Goal: Task Accomplishment & Management: Complete application form

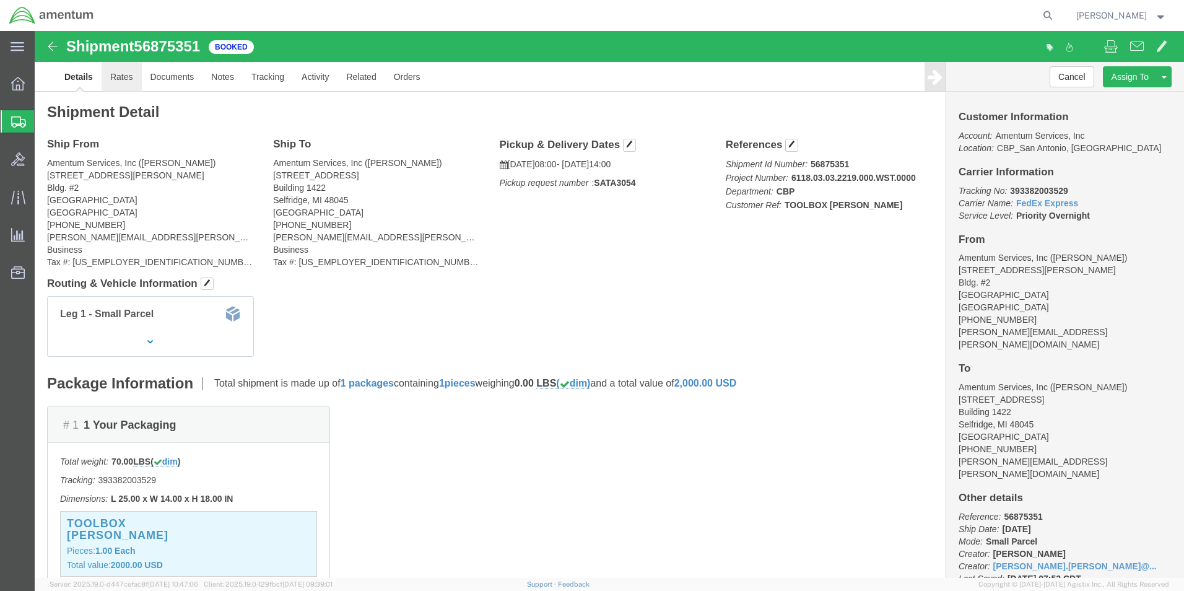
click link "Rates"
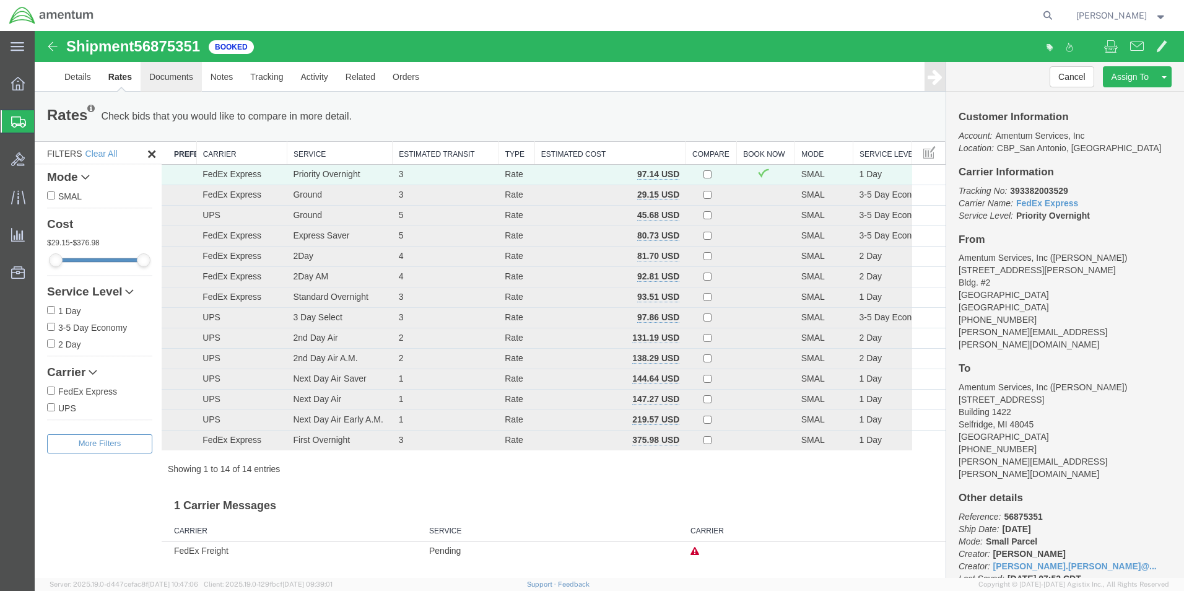
click at [184, 82] on link "Documents" at bounding box center [171, 77] width 61 height 30
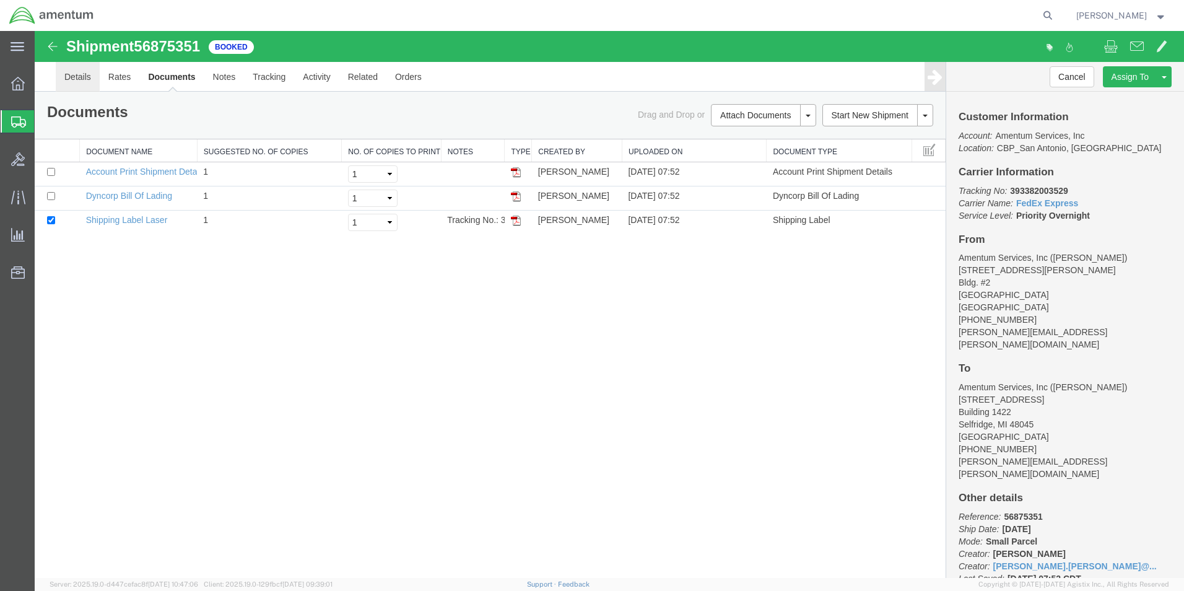
click at [63, 81] on link "Details" at bounding box center [78, 77] width 44 height 30
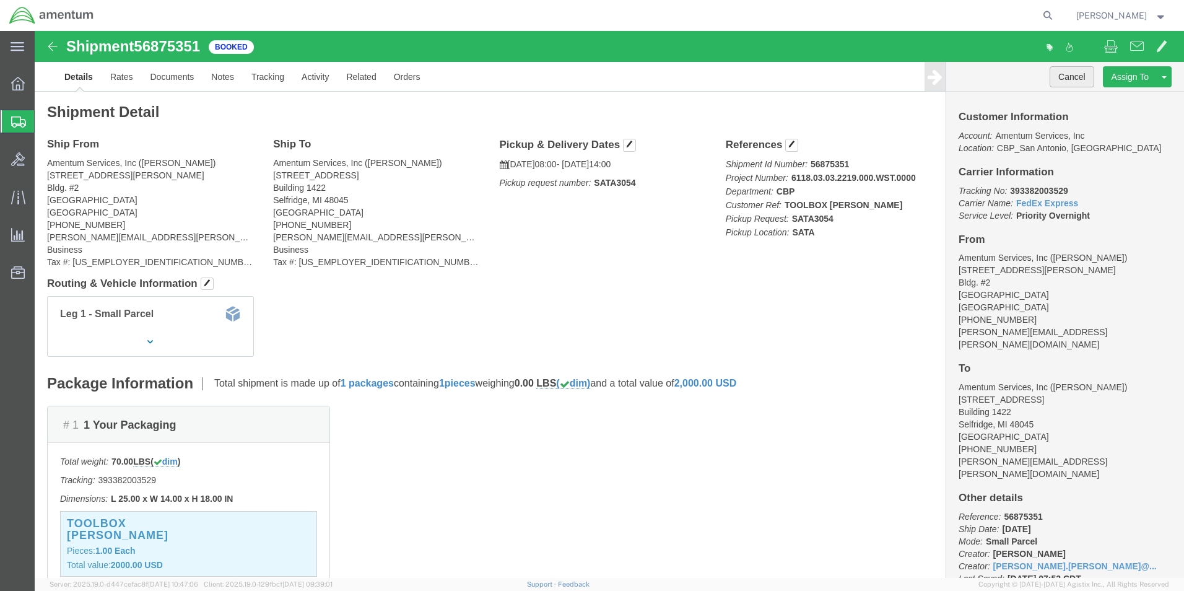
click button "Cancel"
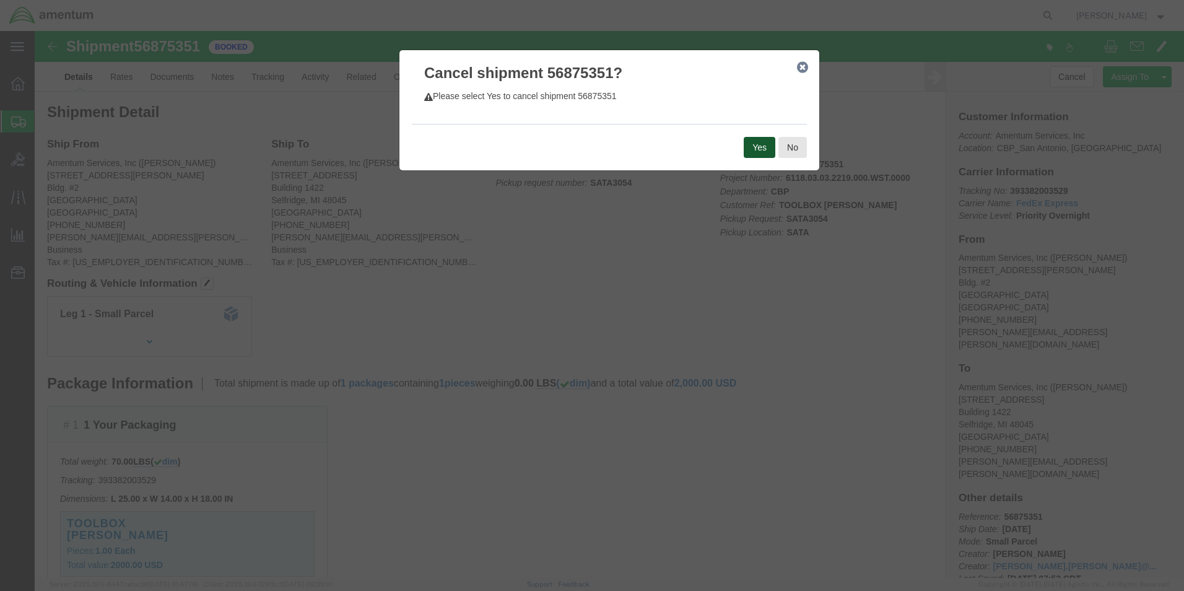
click button "Yes"
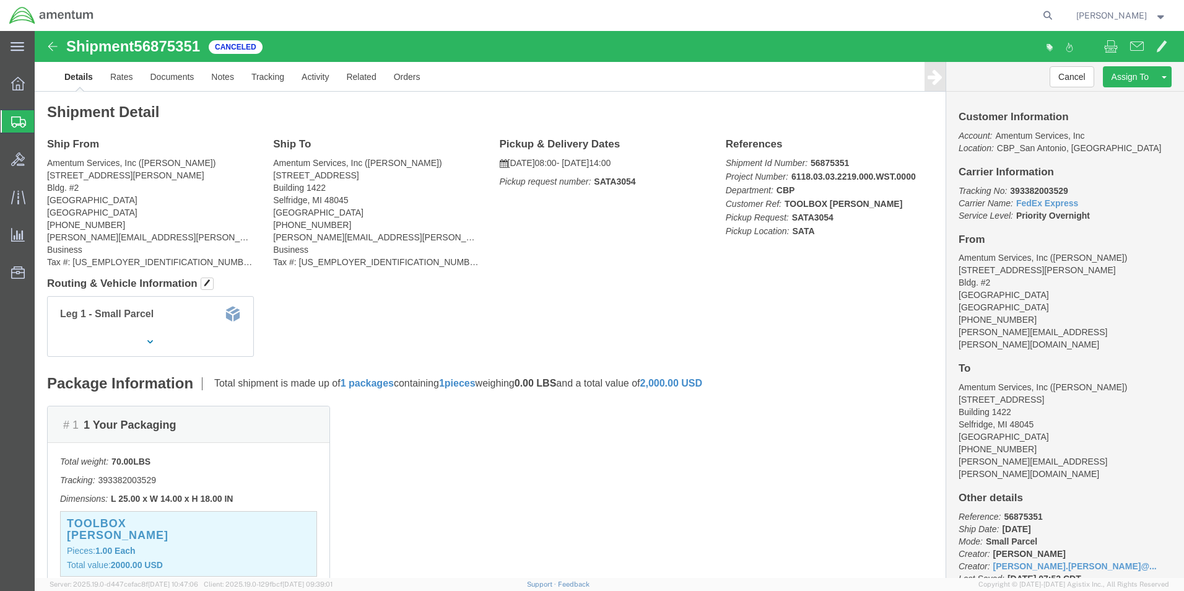
click at [0, 0] on span "Create Shipment" at bounding box center [0, 0] width 0 height 0
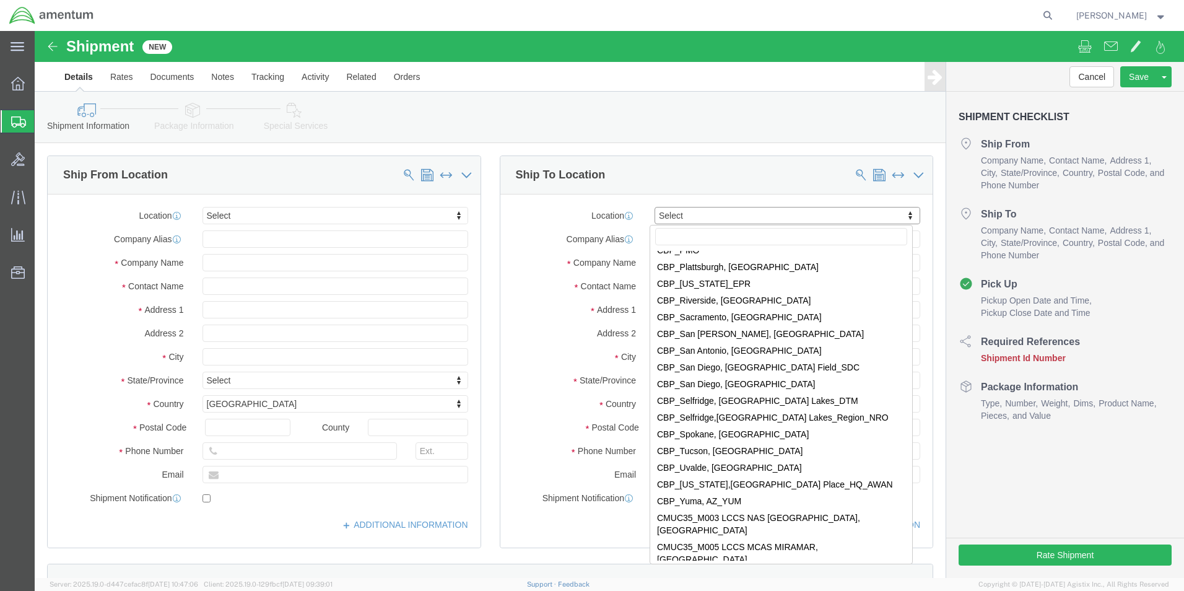
scroll to position [2724, 0]
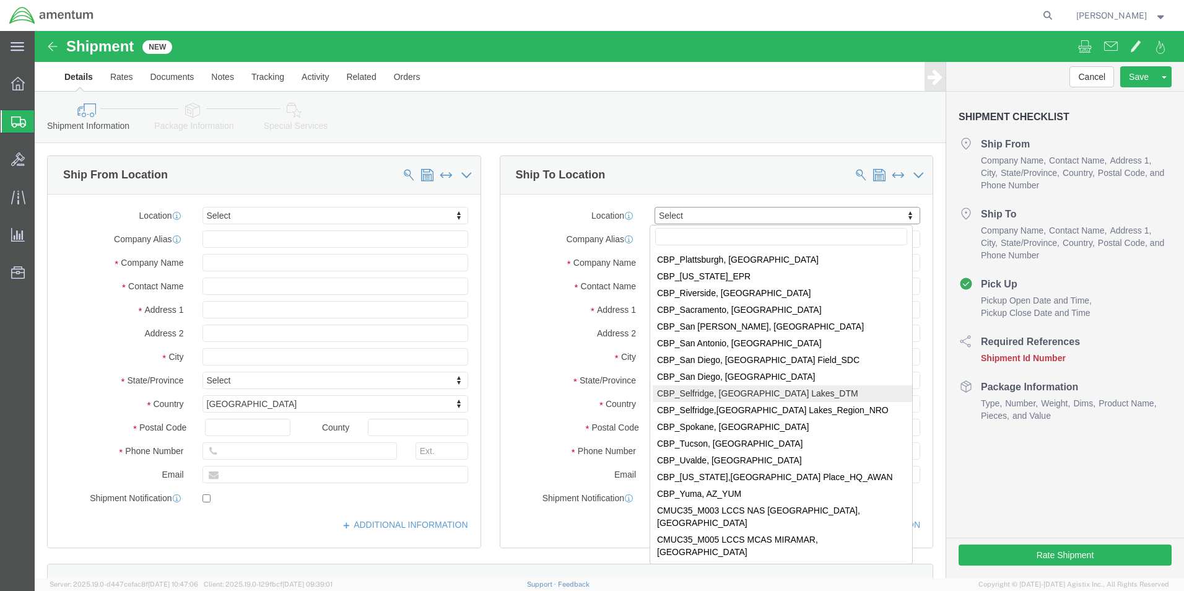
select select "49921"
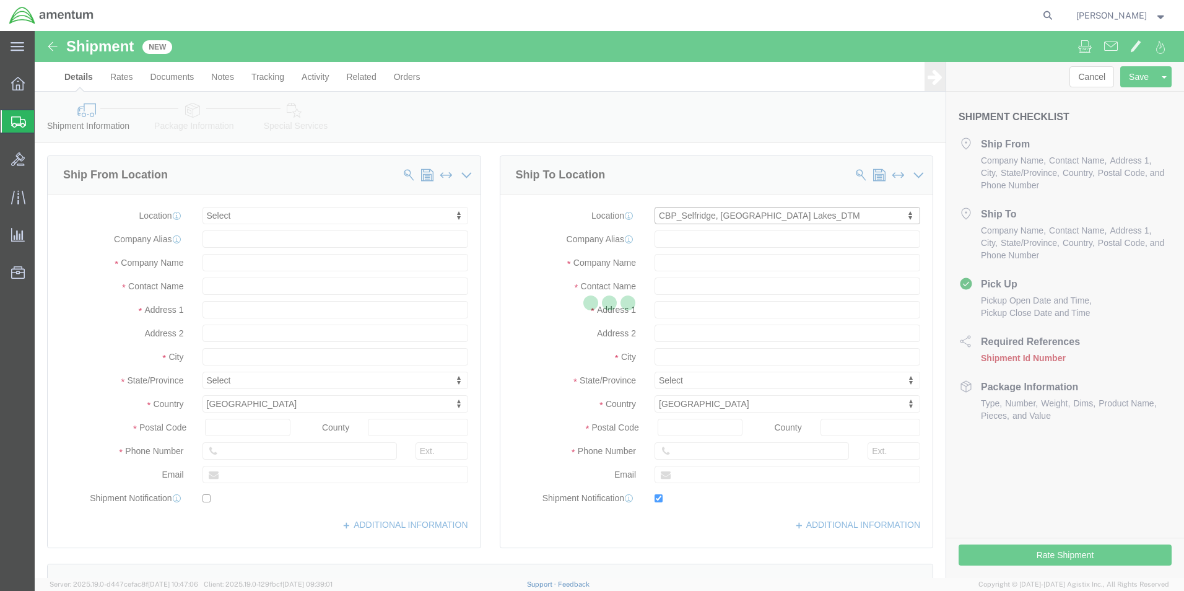
type input "[STREET_ADDRESS]"
type input "Building 1422"
type input "48045"
type input "[PHONE_NUMBER]"
type input "[PERSON_NAME][EMAIL_ADDRESS][PERSON_NAME][DOMAIN_NAME]"
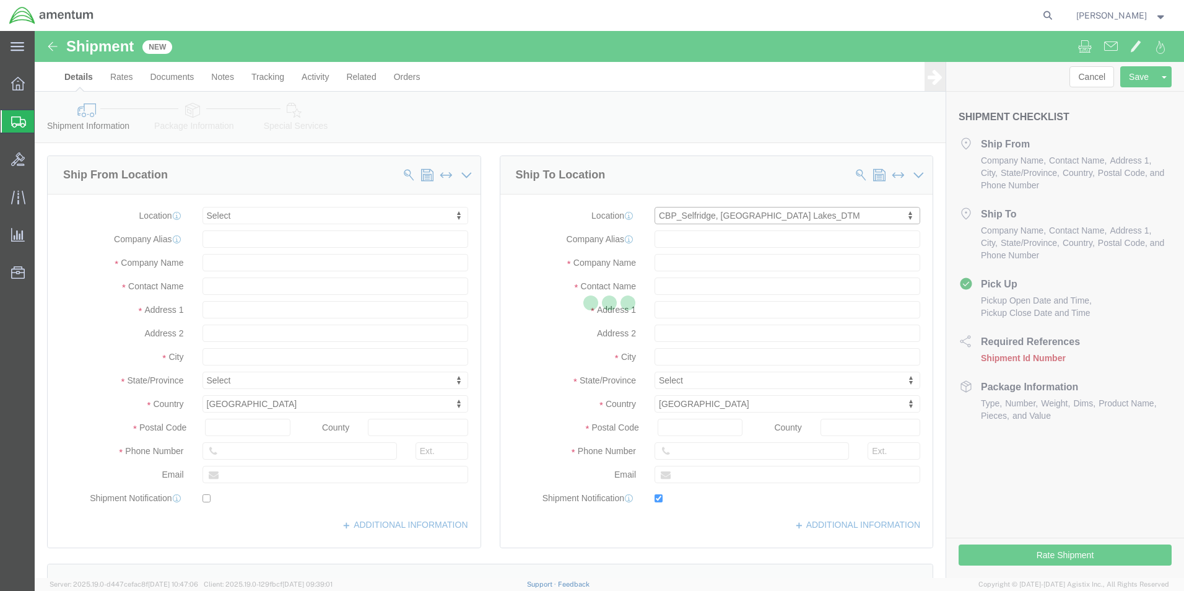
checkbox input "true"
type input "Amentum Services, Inc"
type input "[PERSON_NAME]"
type input "Selfridge"
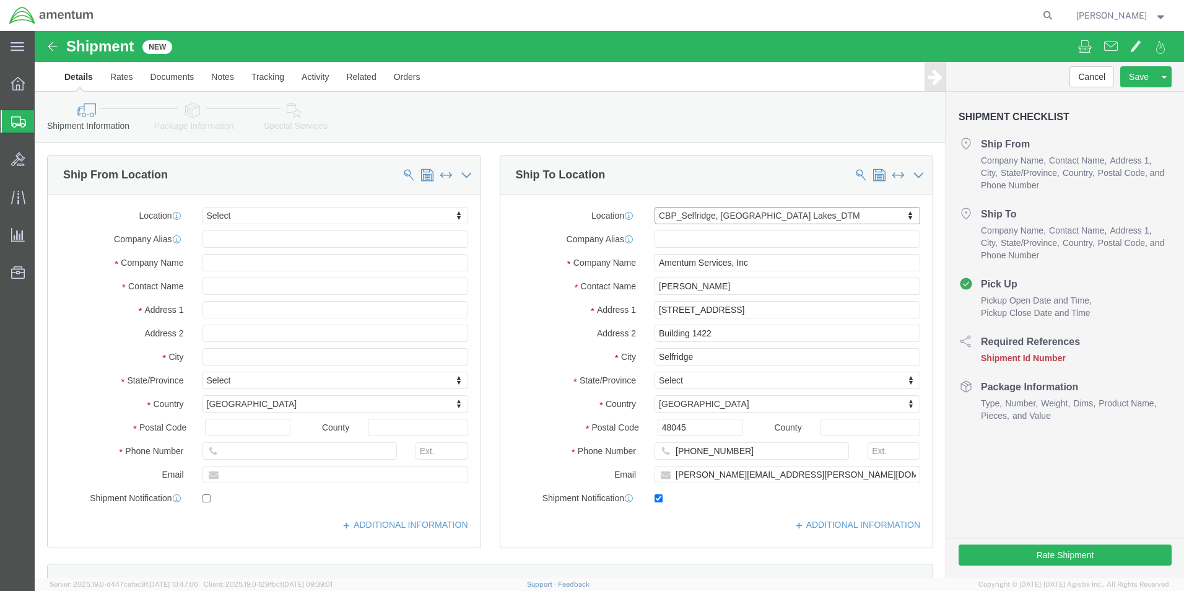
select select "MI"
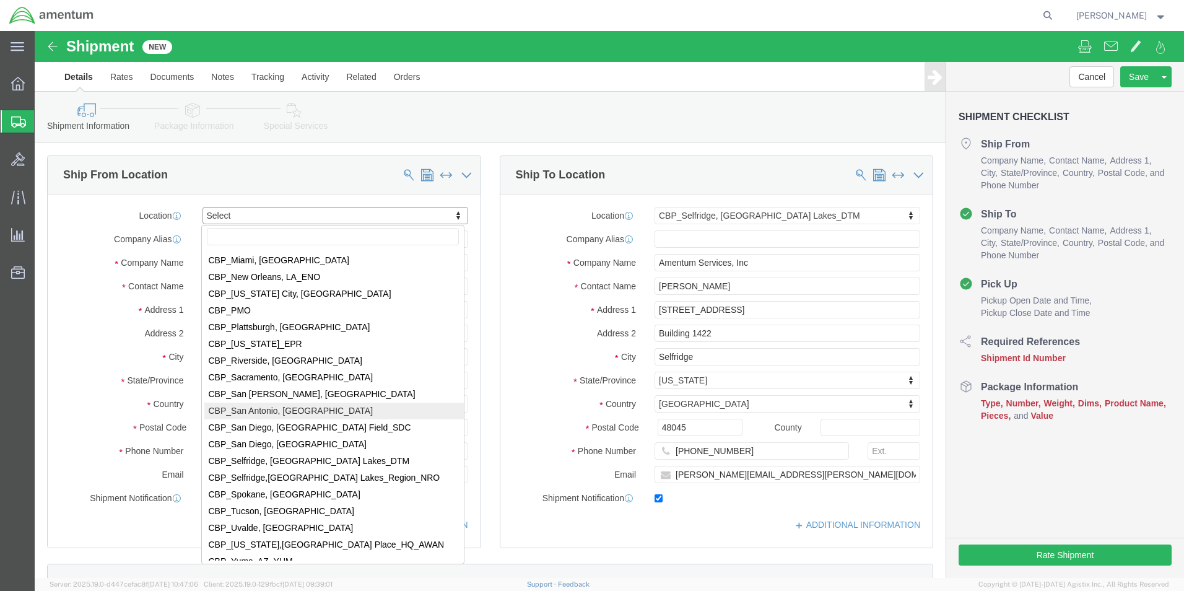
scroll to position [2662, 0]
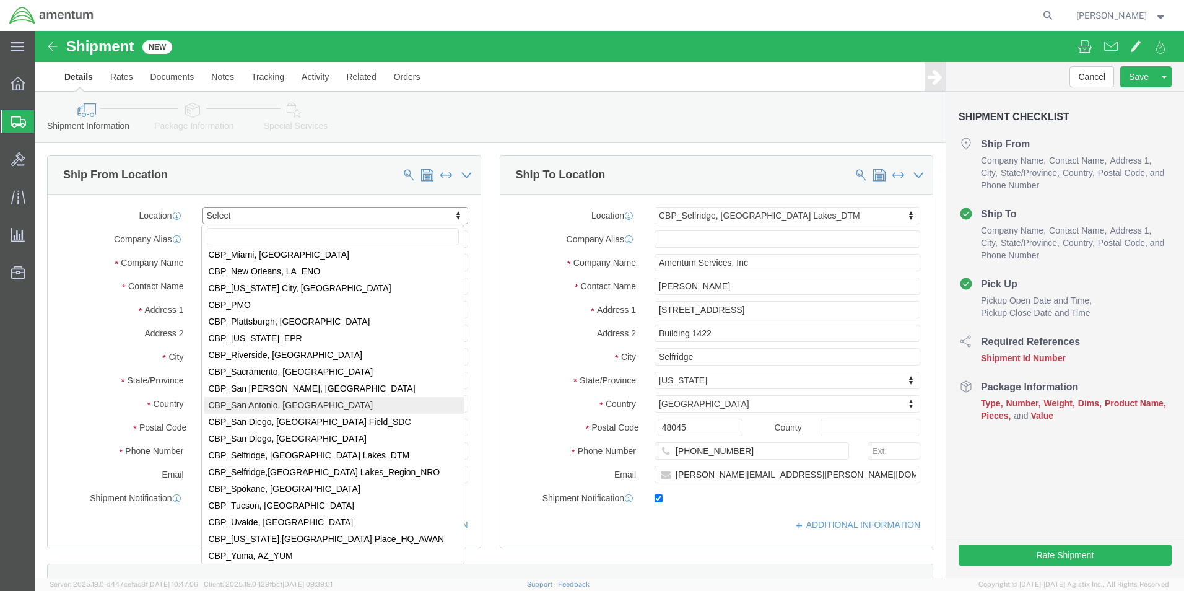
select select "49945"
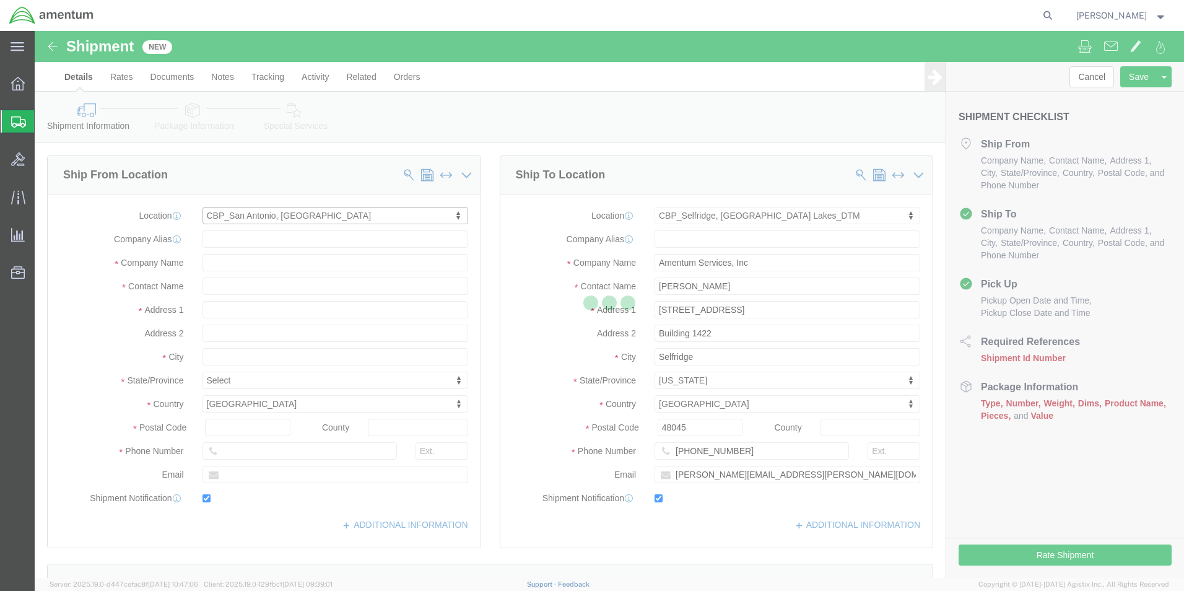
type input "[STREET_ADDRESS][PERSON_NAME]"
type input "Bldg. #2"
type input "78216"
type input "[PHONE_NUMBER]"
type input "[PERSON_NAME][EMAIL_ADDRESS][PERSON_NAME][DOMAIN_NAME]"
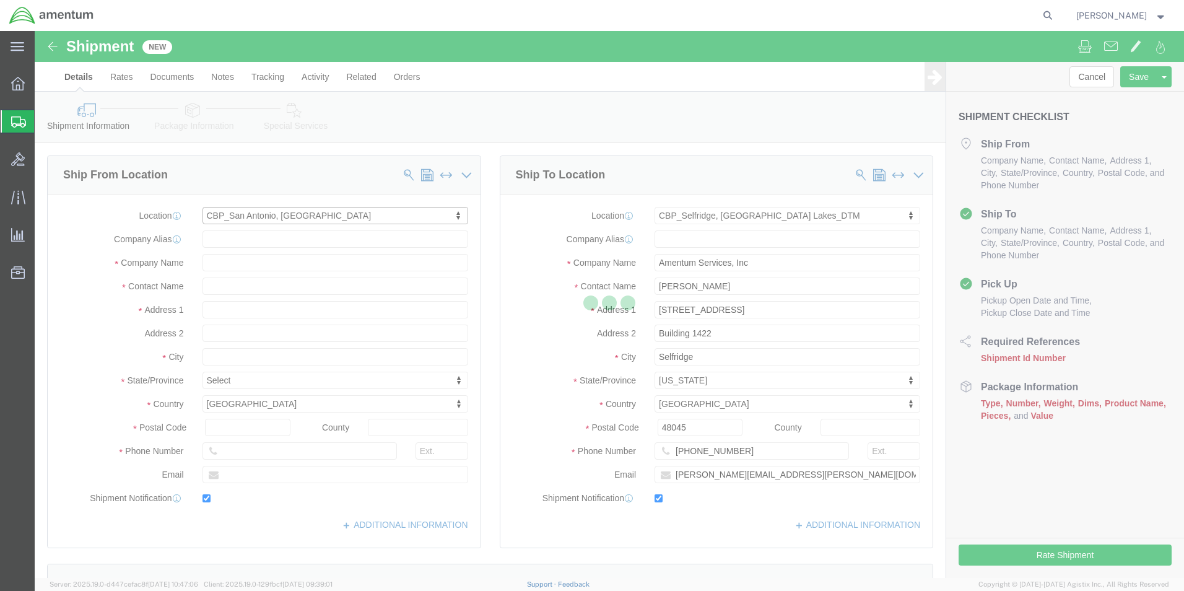
checkbox input "true"
type input "Amentum Services, Inc"
type input "[PERSON_NAME]"
type input "San Antonio"
select select "[GEOGRAPHIC_DATA]"
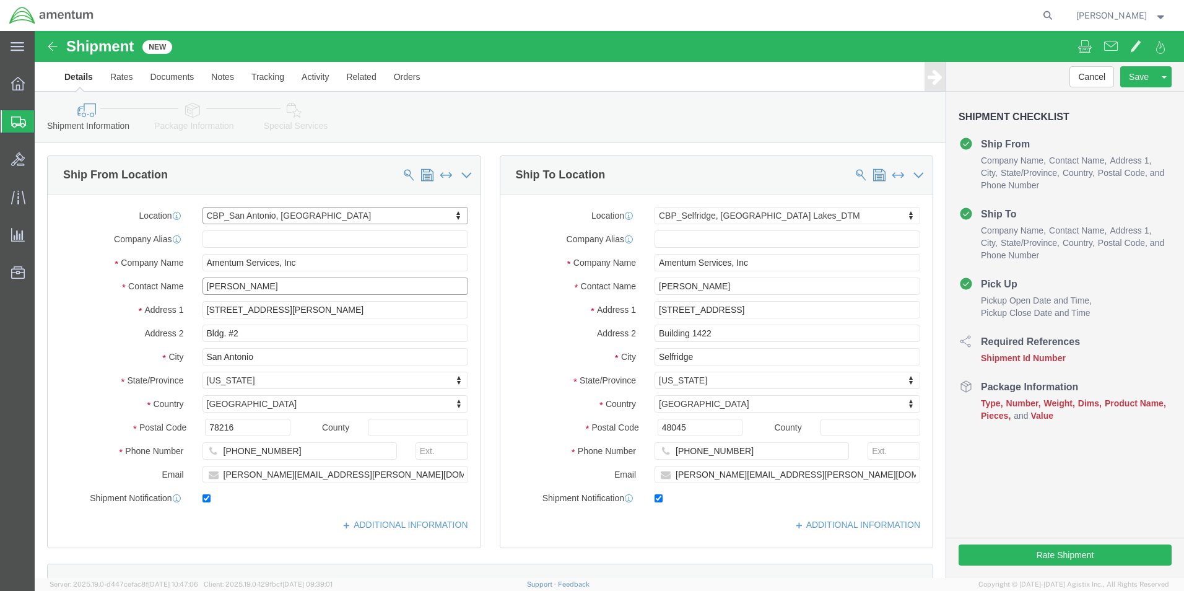
click input "[PERSON_NAME]"
drag, startPoint x: 244, startPoint y: 258, endPoint x: 87, endPoint y: 253, distance: 156.7
click div "Contact Name [PERSON_NAME]"
type input "[PERSON_NAME]"
click input "[PERSON_NAME][EMAIL_ADDRESS][PERSON_NAME][DOMAIN_NAME]"
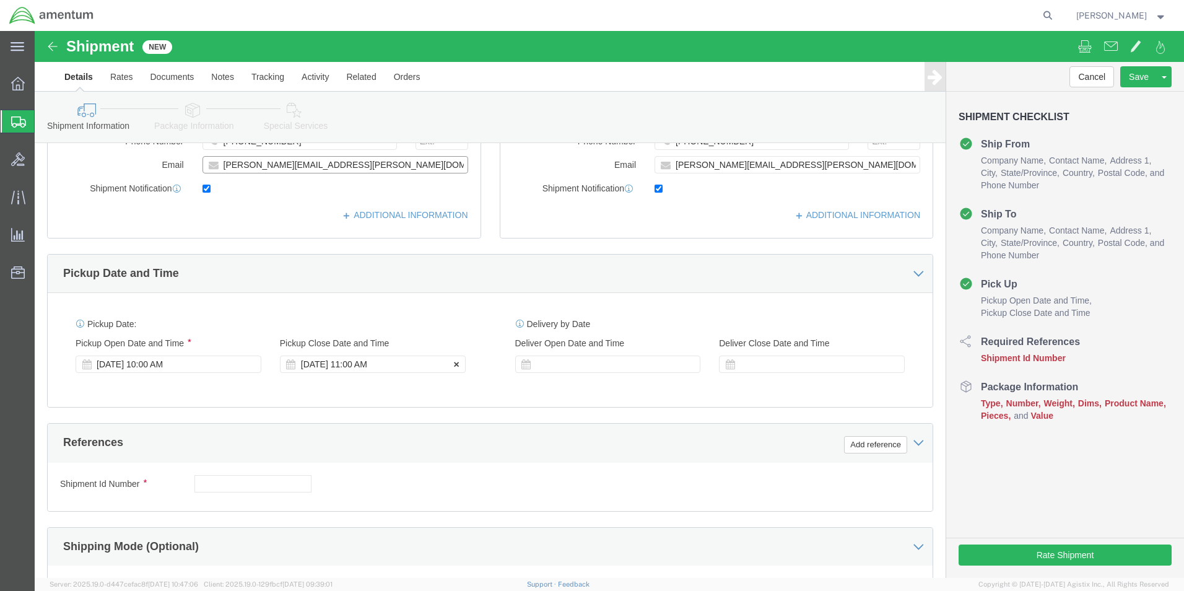
type input "[PERSON_NAME][EMAIL_ADDRESS][PERSON_NAME][DOMAIN_NAME]"
click div "[DATE] 11:00 AM"
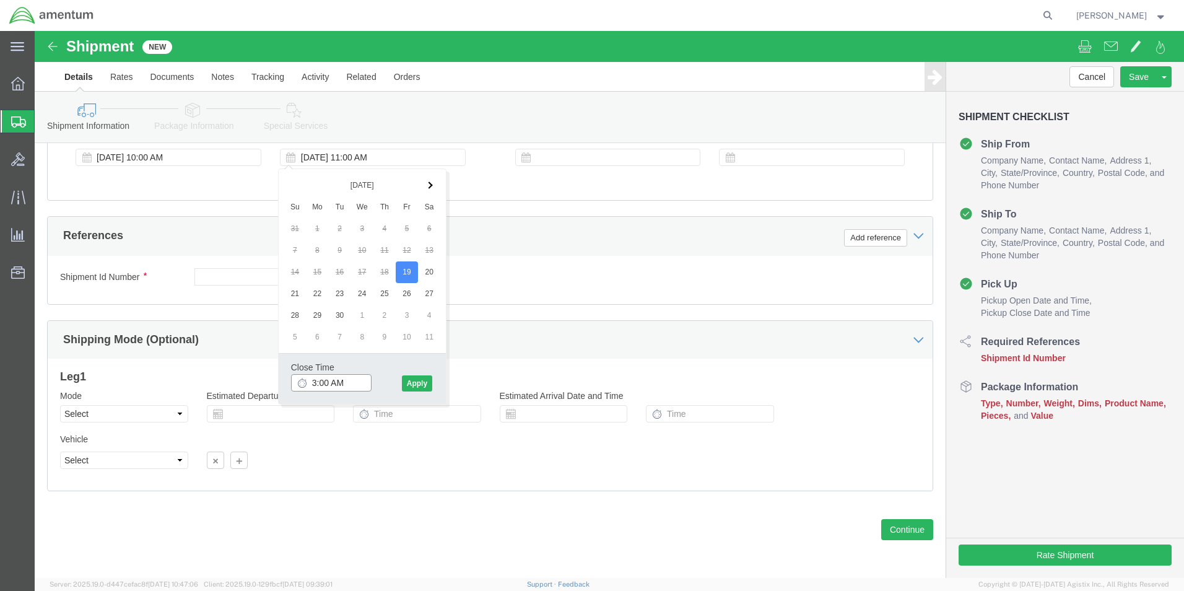
click input "3:00 AM"
type input "3:00 PM"
click button "Apply"
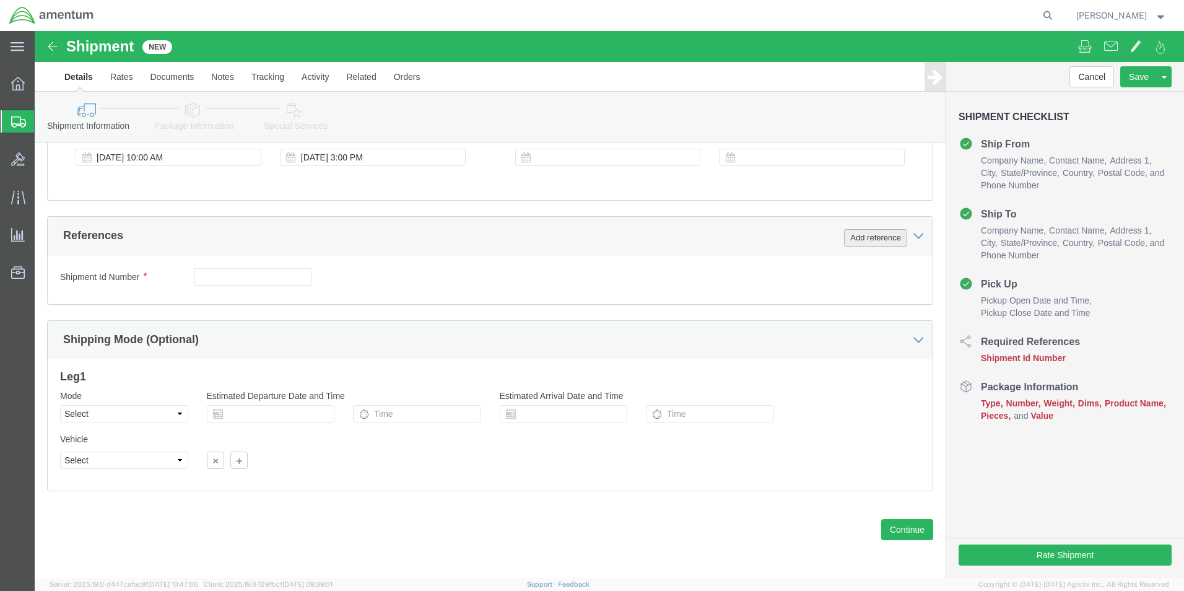
click button "Add reference"
click select "Select Account Type Activity ID Airline Appointment Number ASN Batch Request # …"
select select "CUSTREF"
click select "Select Account Type Activity ID Airline Appointment Number ASN Batch Request # …"
click input "text"
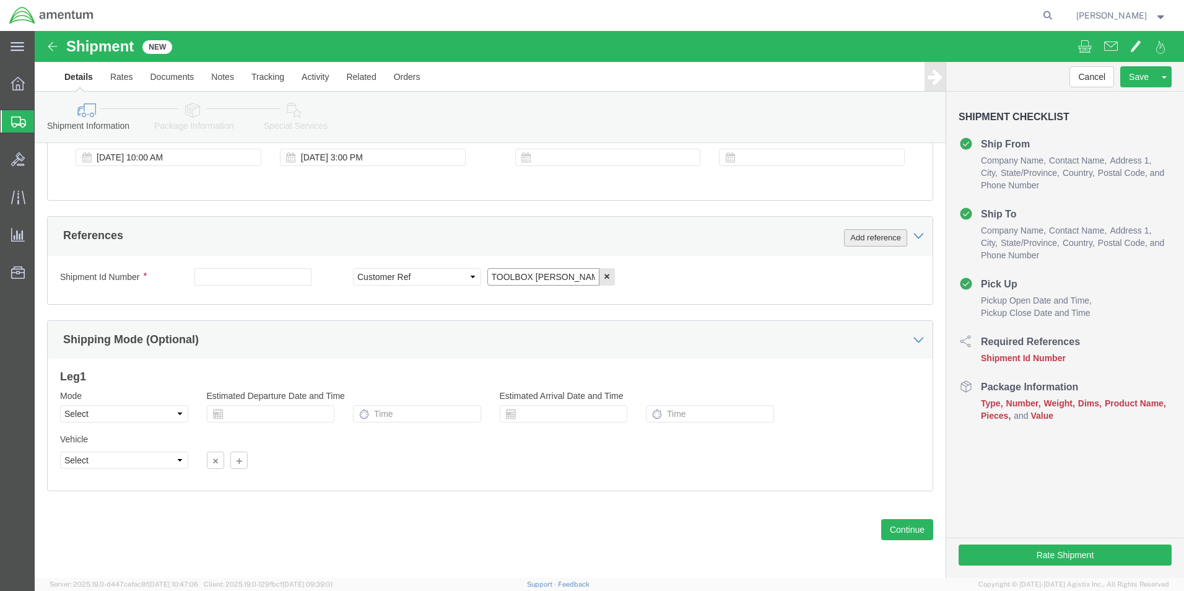
type input "TOOLBOX [PERSON_NAME]"
click button "Add reference"
click select "Select Account Type Activity ID Airline Appointment Number ASN Batch Request # …"
select select "DEPT"
click select "Select Account Type Activity ID Airline Appointment Number ASN Batch Request # …"
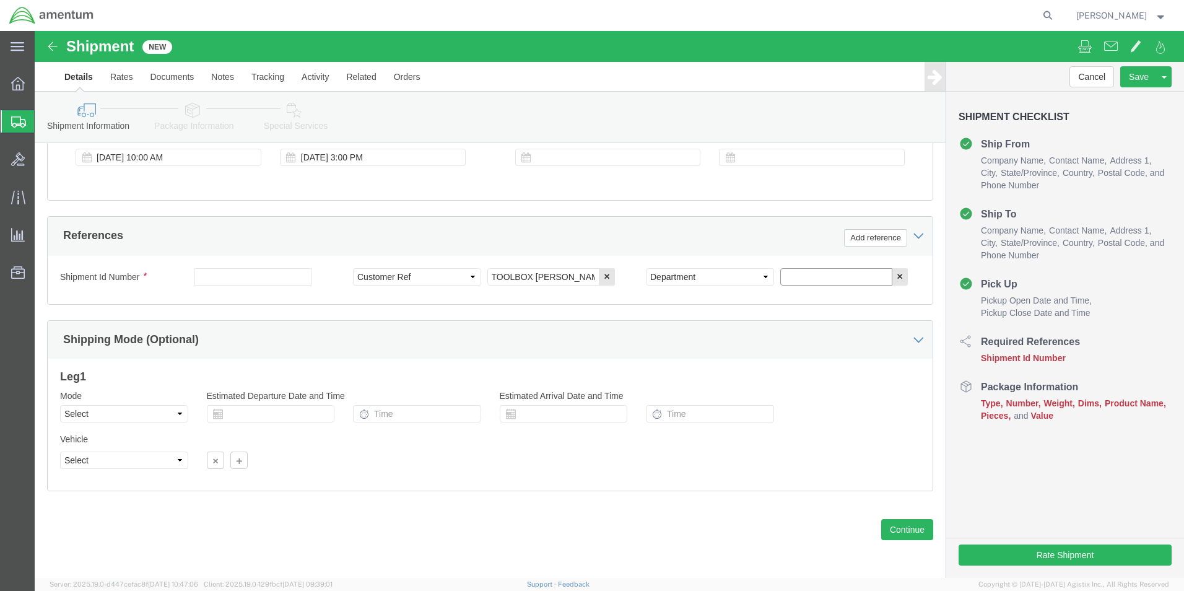
click input "text"
type input "CBP"
click button "Add reference"
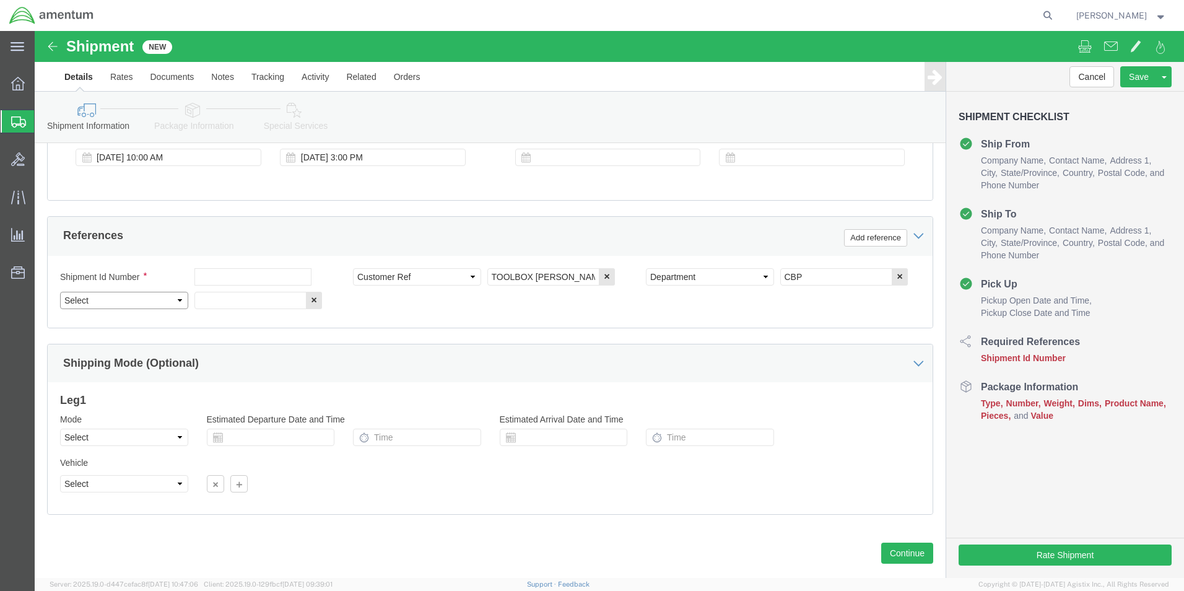
click select "Select Account Type Activity ID Airline Appointment Number ASN Batch Request # …"
select select "PROJNUM"
click select "Select Account Type Activity ID Airline Appointment Number ASN Batch Request # …"
click input "text"
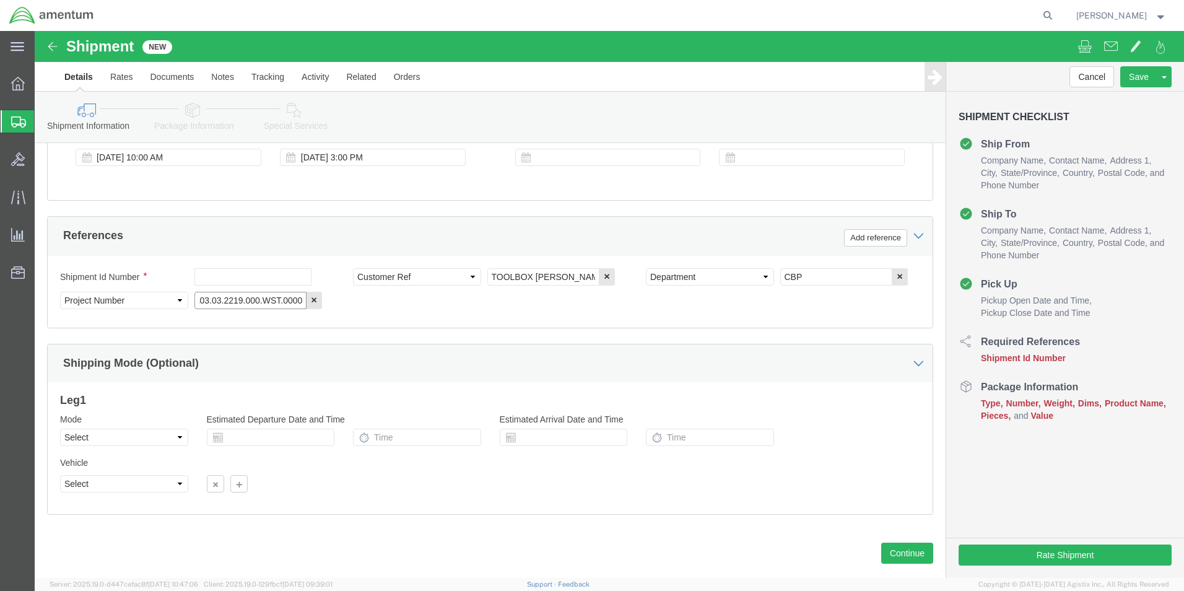
type input "6118.03.03.2219.000.WST.0000"
click select "Select Air Less than Truckload Multi-Leg Ocean Freight Rail Small Parcel Truckl…"
select select "SMAL"
click select "Select Air Less than Truckload Multi-Leg Ocean Freight Rail Small Parcel Truckl…"
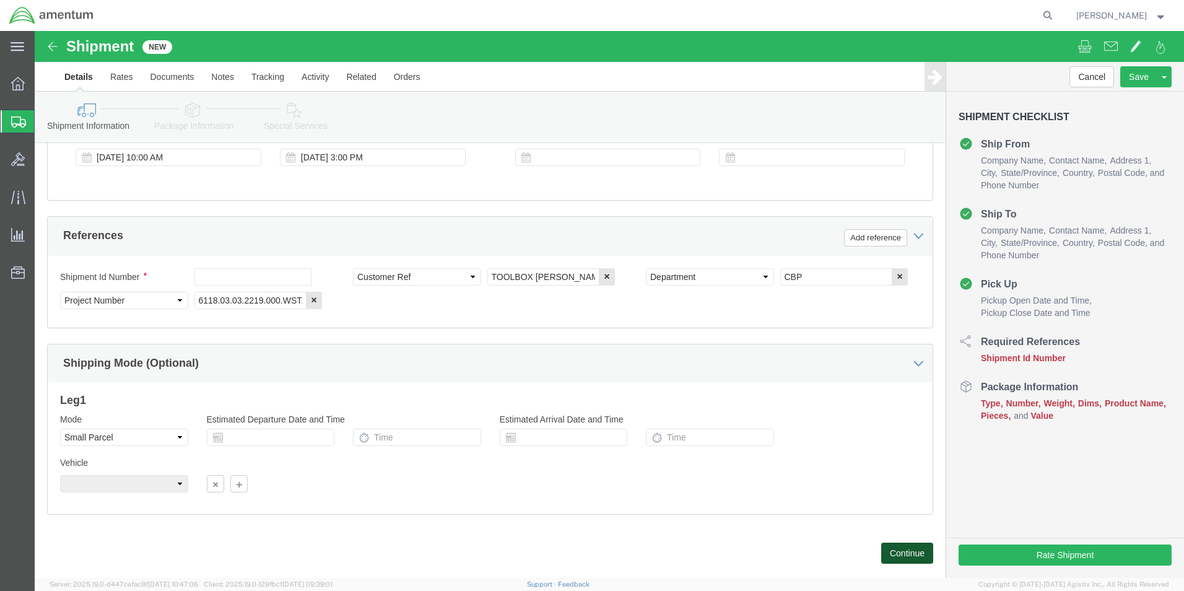
click button "Continue"
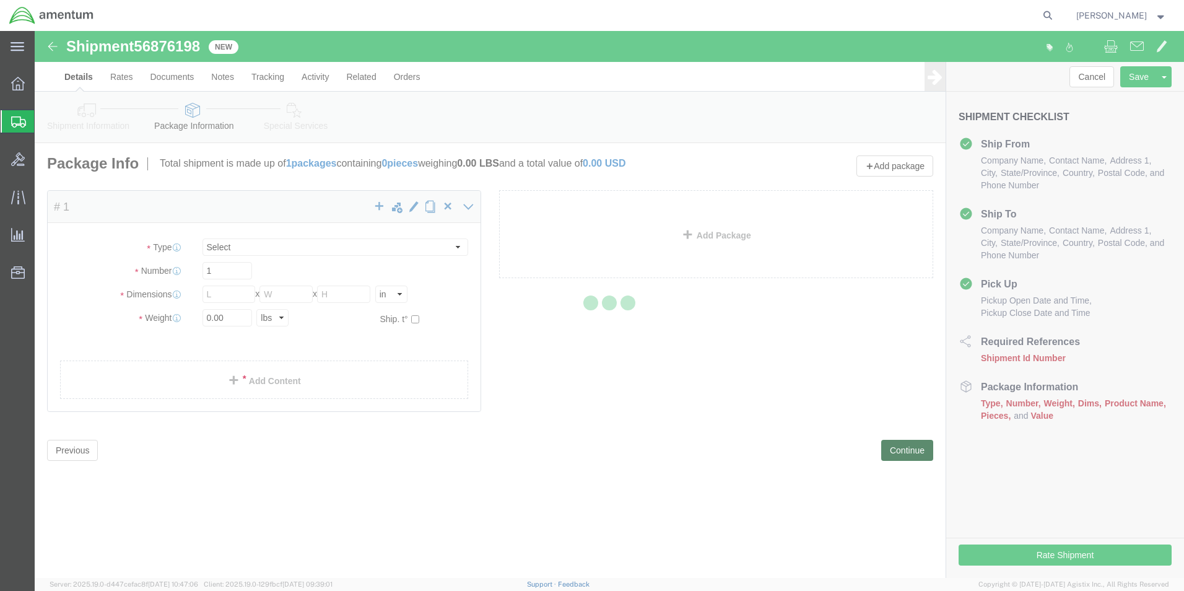
select select "YRPK"
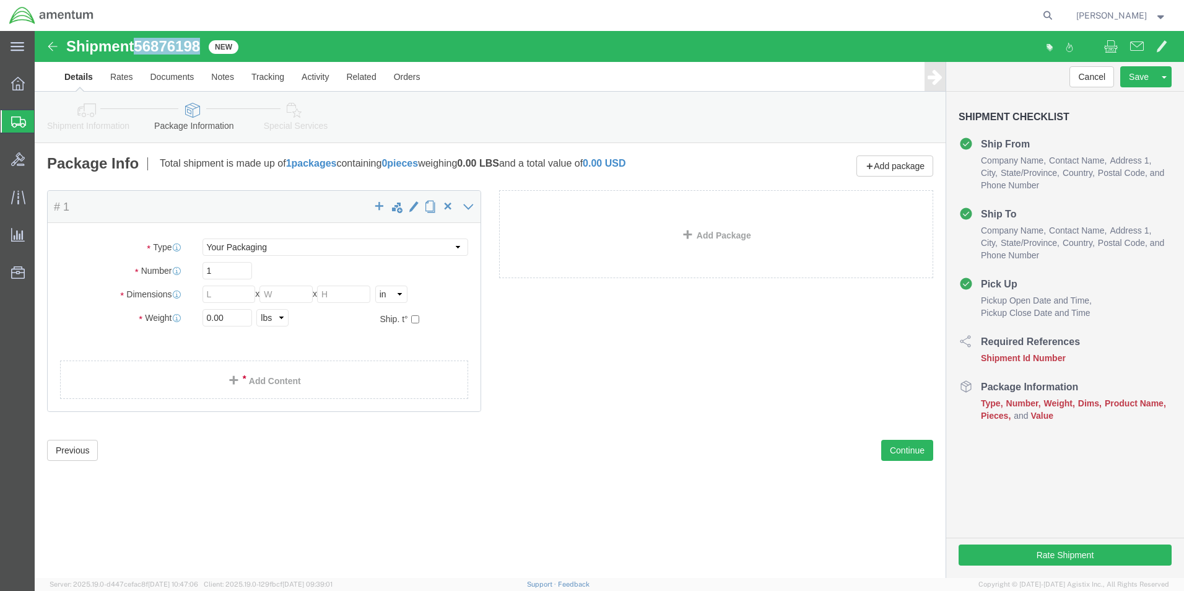
drag, startPoint x: 169, startPoint y: 15, endPoint x: 106, endPoint y: 20, distance: 62.7
click div "Shipment 56876198 New"
copy span "56876198"
click button "Previous"
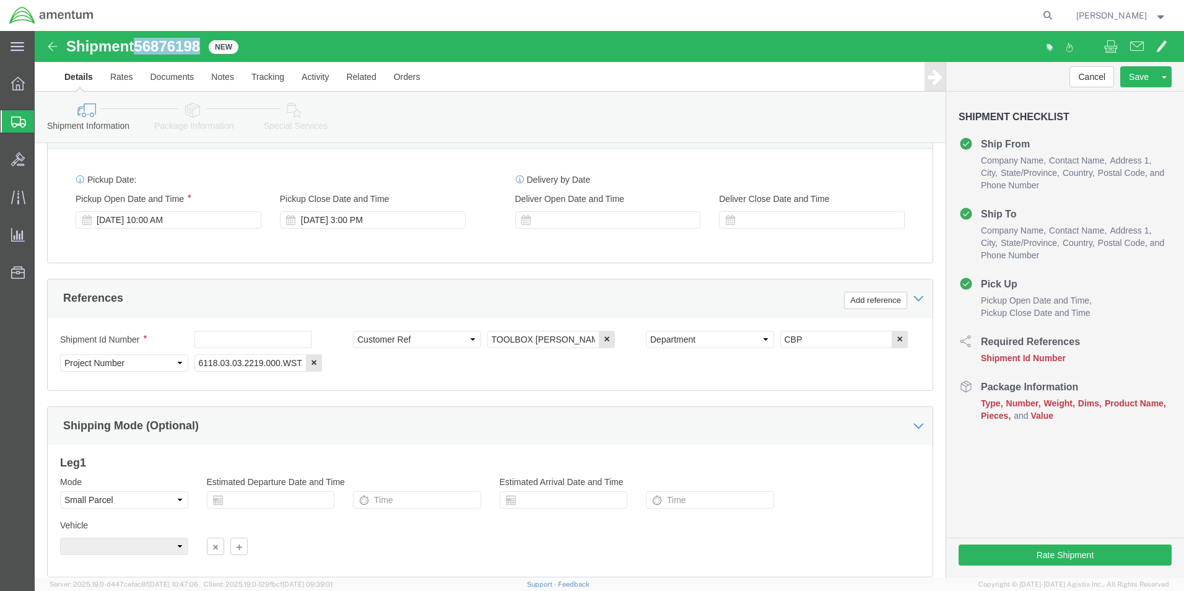
scroll to position [495, 0]
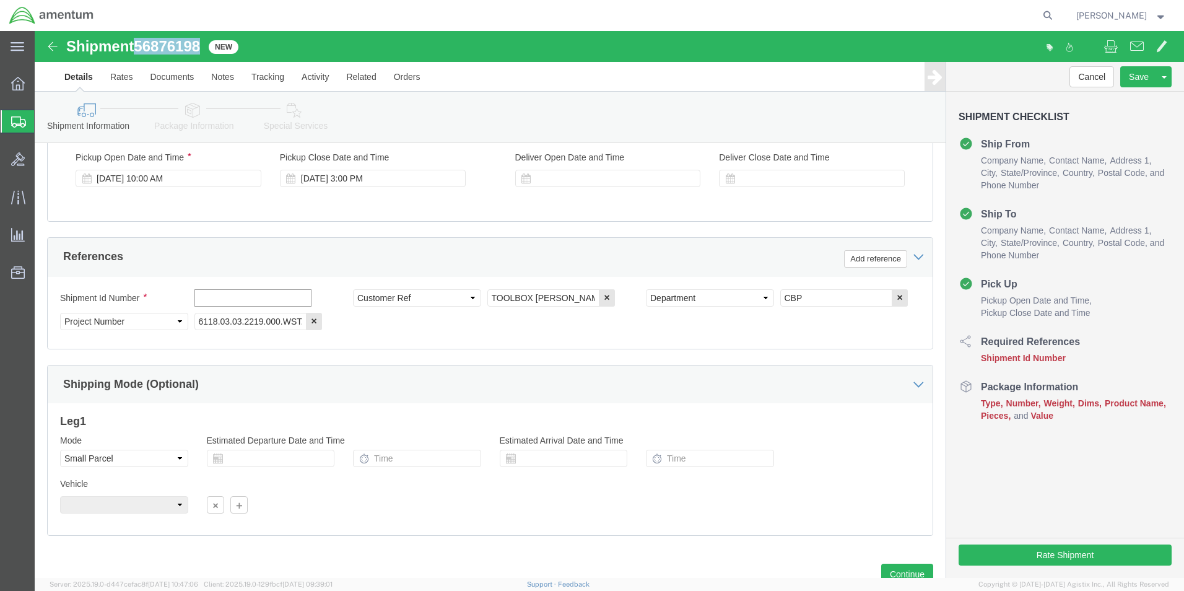
click input "text"
paste input "56876198"
type input "56876198"
click button "Continue"
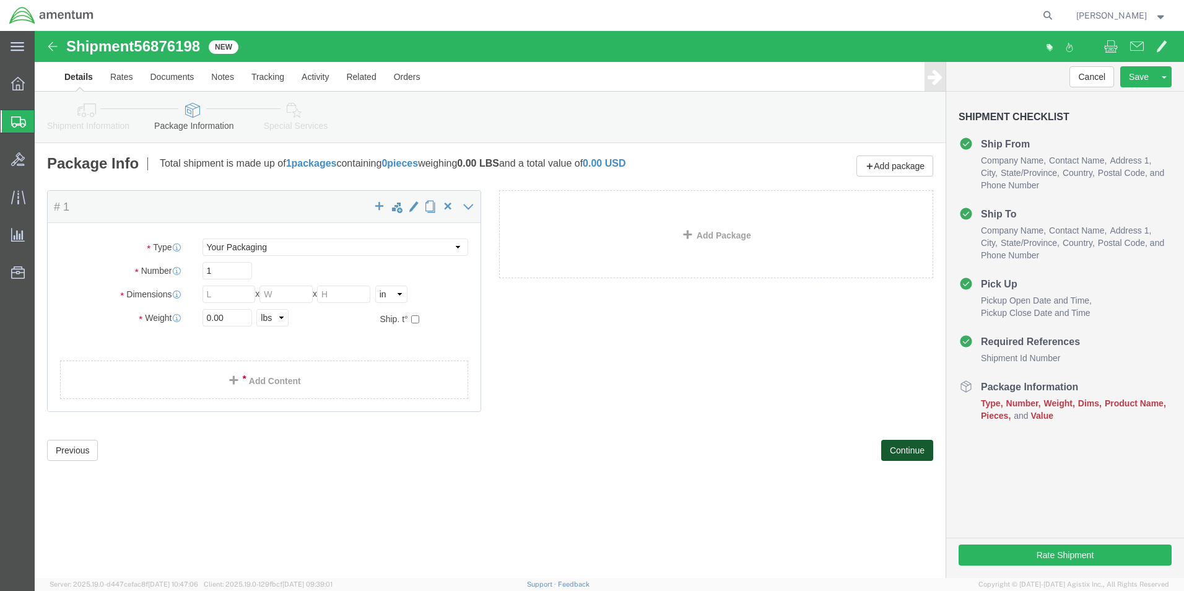
scroll to position [0, 0]
click input "text"
type input "25"
type input "14"
type input "18"
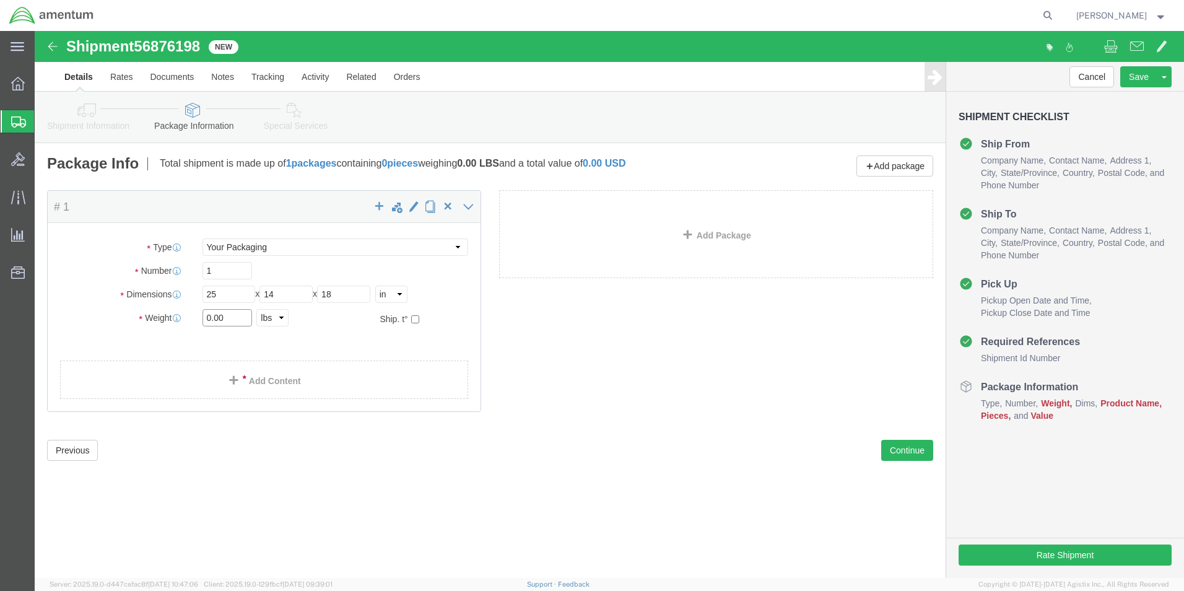
click input "0.00"
drag, startPoint x: 190, startPoint y: 288, endPoint x: 93, endPoint y: 285, distance: 96.6
click div "Weight 0.00 Select kgs lbs Ship. t°"
type input "70"
click link "Add Content"
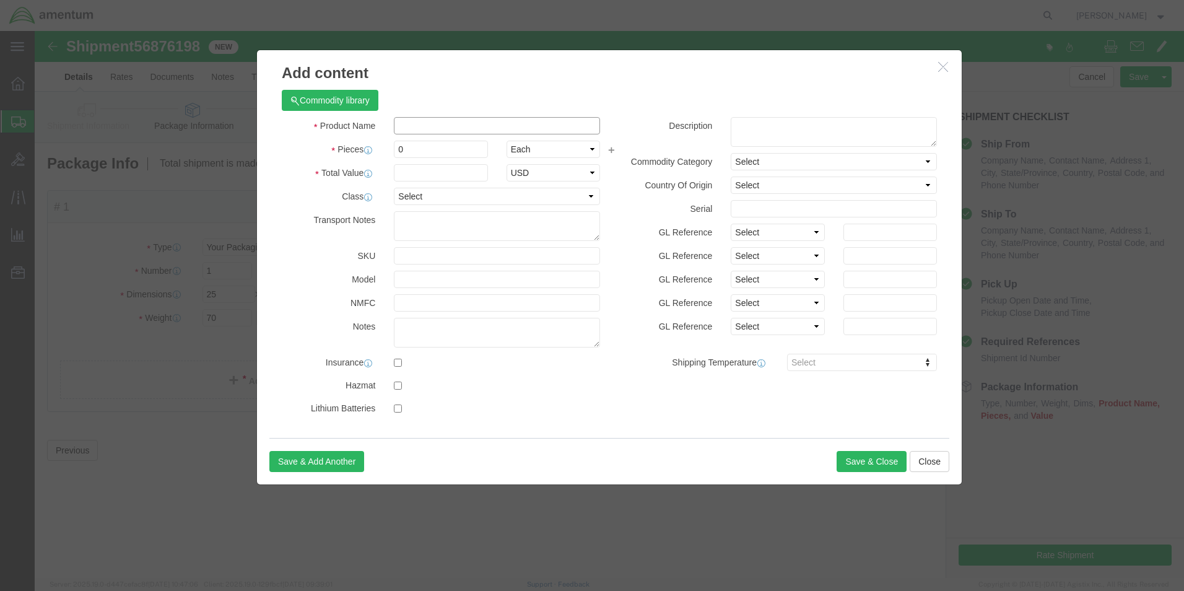
click input "text"
type input "TOOLBOX [PERSON_NAME]"
drag, startPoint x: 390, startPoint y: 141, endPoint x: 276, endPoint y: 145, distance: 114.0
click div "Total Value 2000 Select ADP AED AFN ALL AMD AOA ARS ATS AUD AWG AZN BAM BBD BDT…"
type input "2500"
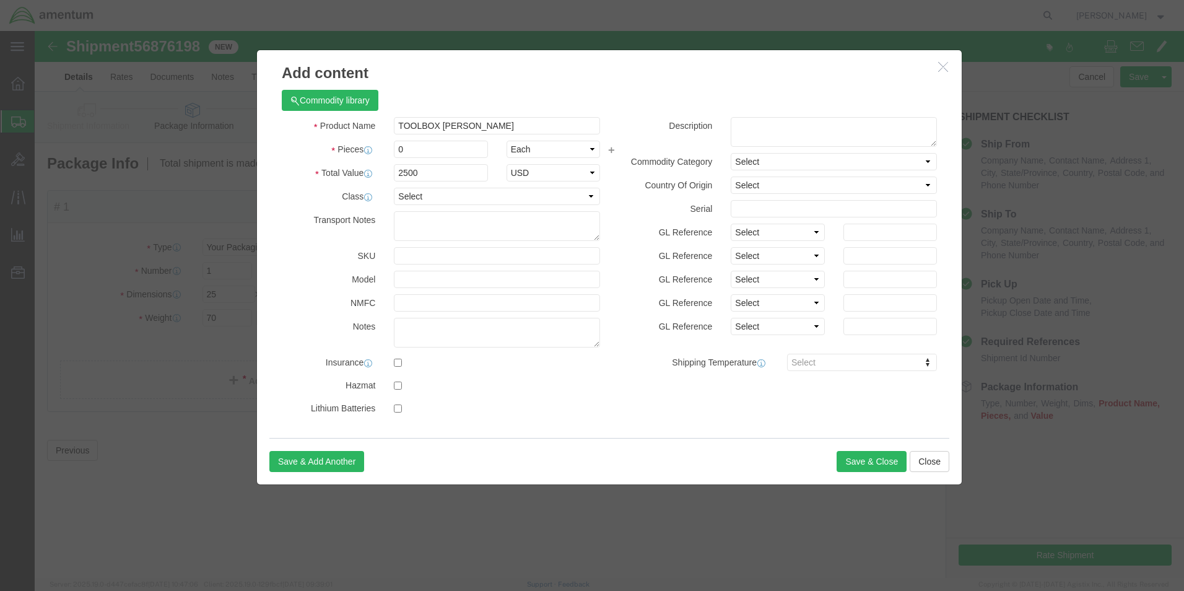
click div "Commodity library"
click input "checkbox"
checkbox input "true"
click button "Save & Close"
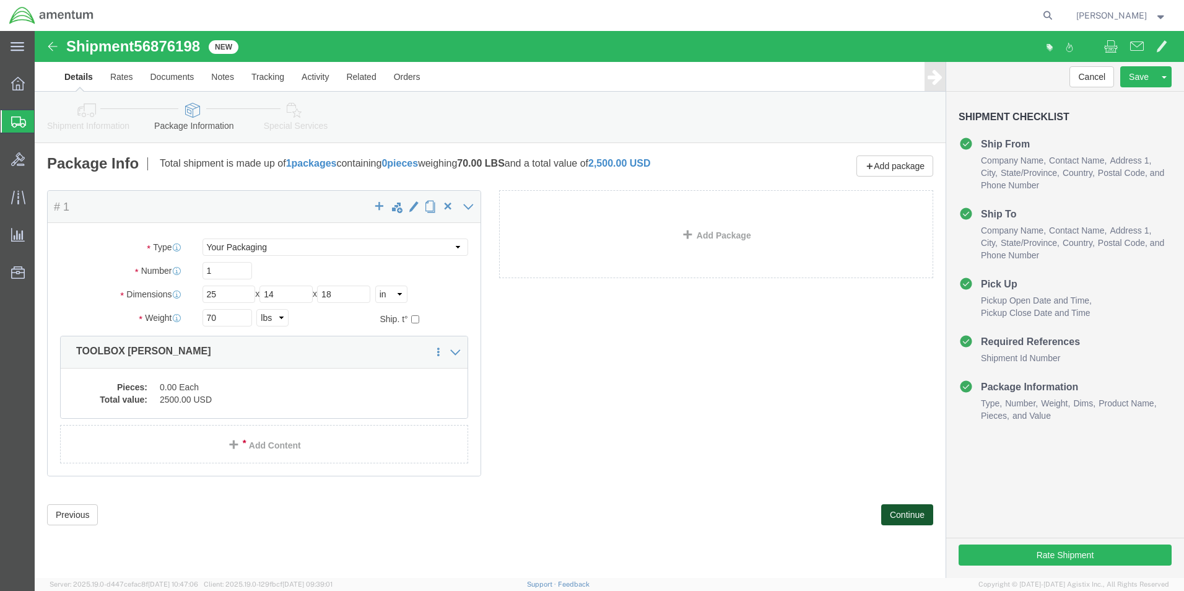
click button "Continue"
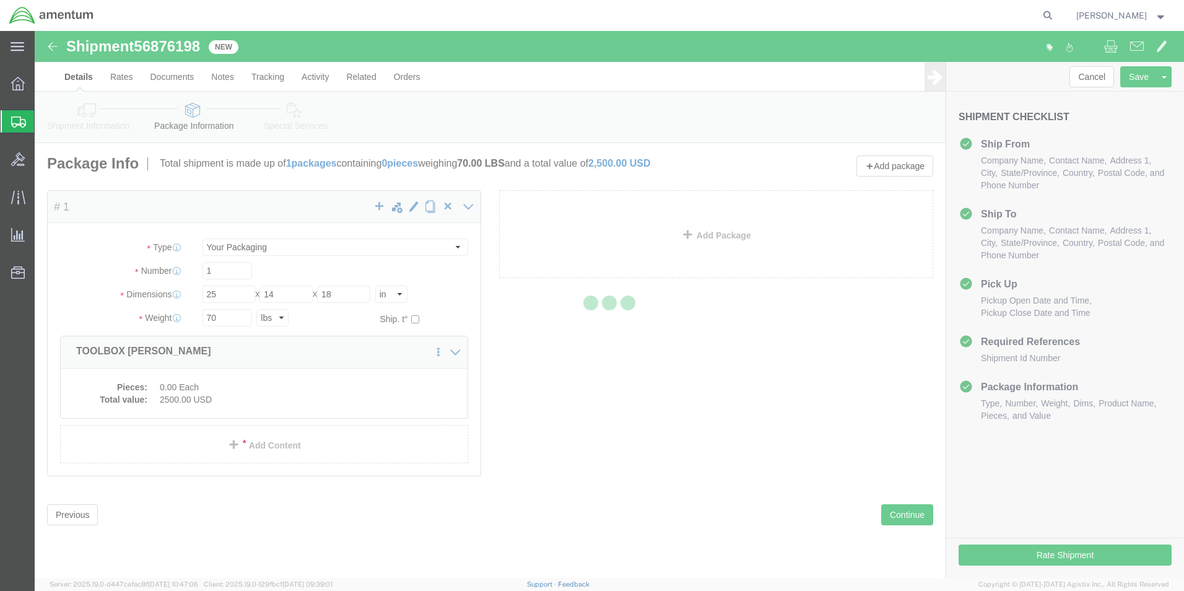
select select
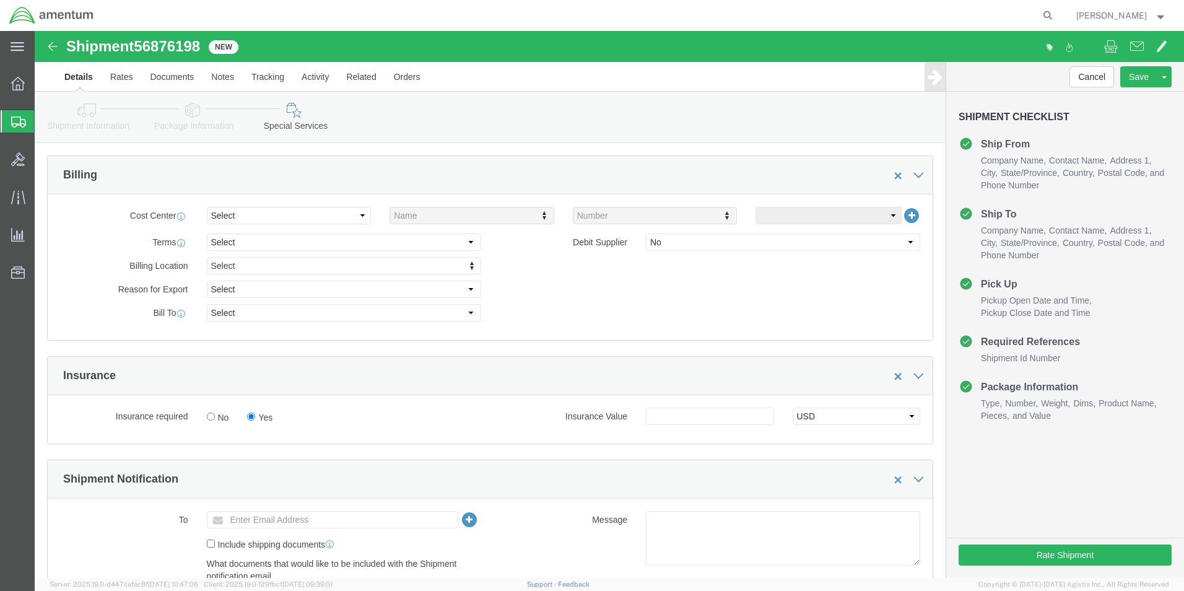
scroll to position [557, 0]
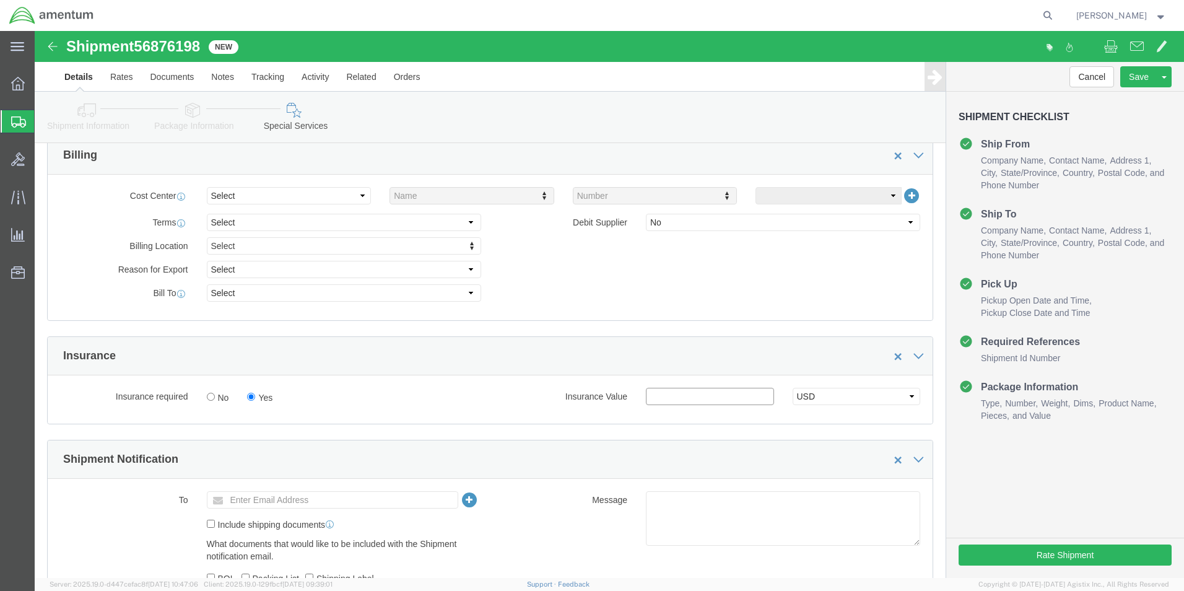
click input "text"
click label "Insurance Value"
click input "2500"
type input "2500.00"
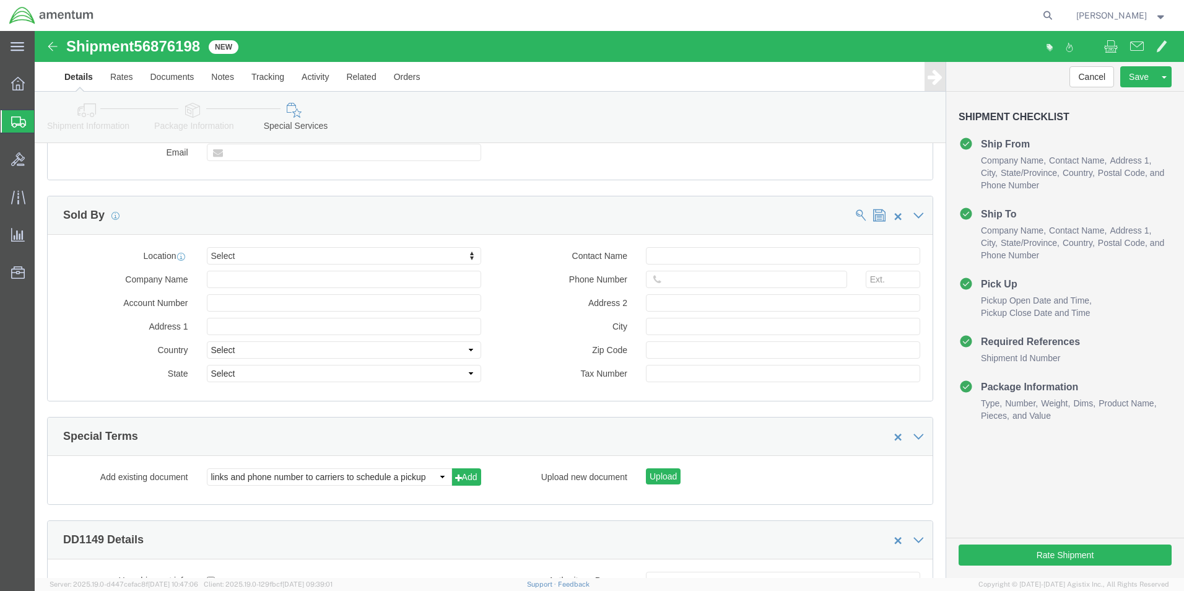
scroll to position [1238, 0]
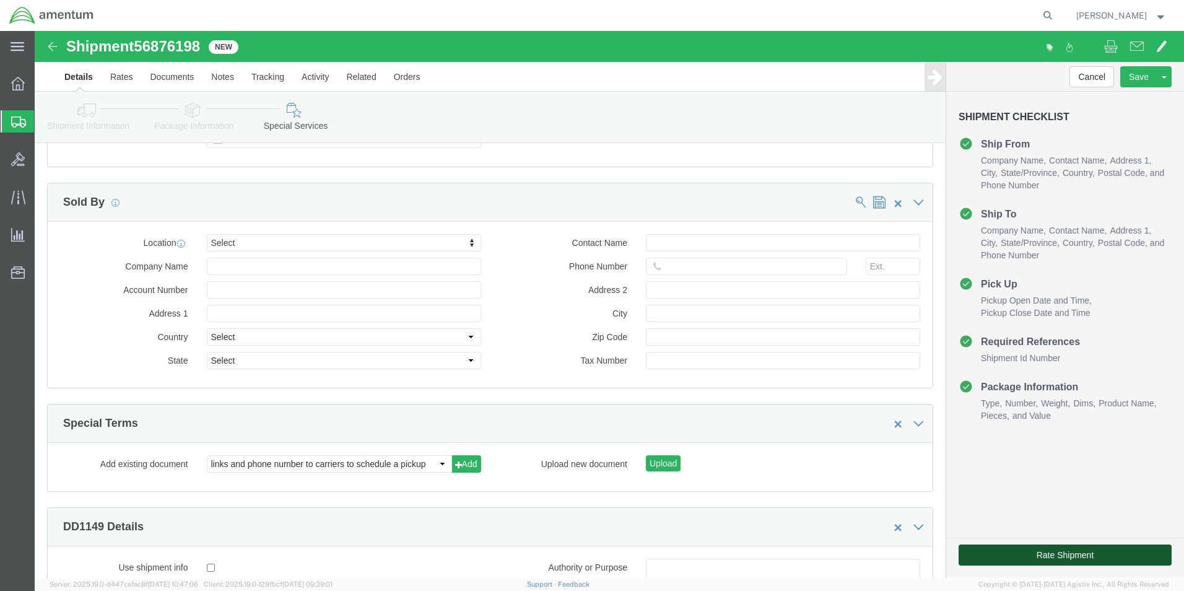
click button "Rate Shipment"
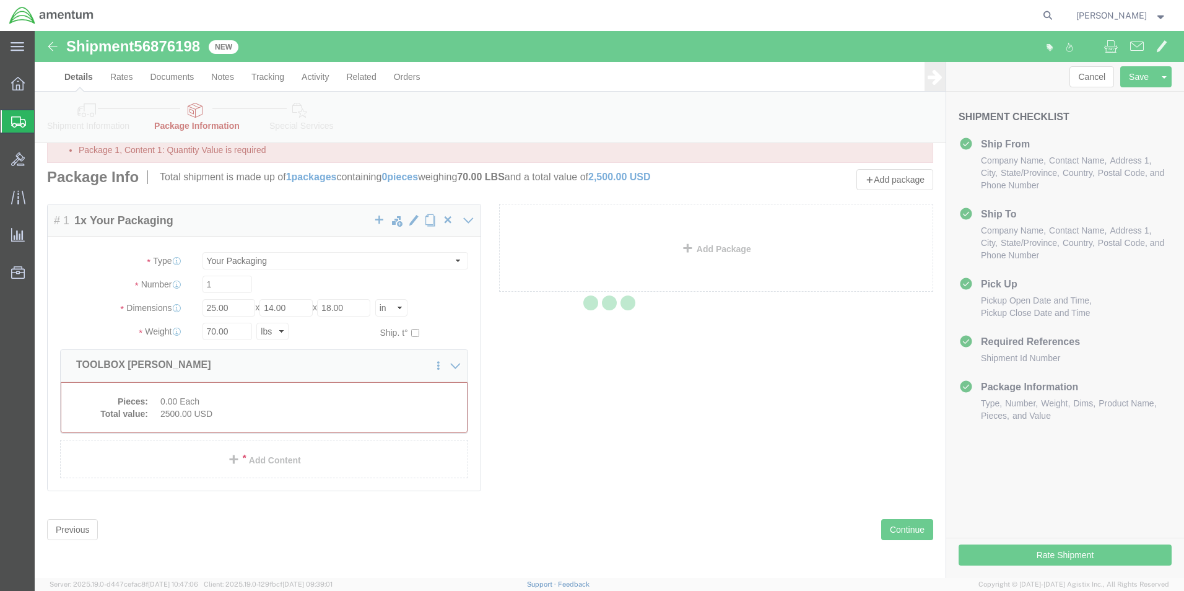
scroll to position [0, 0]
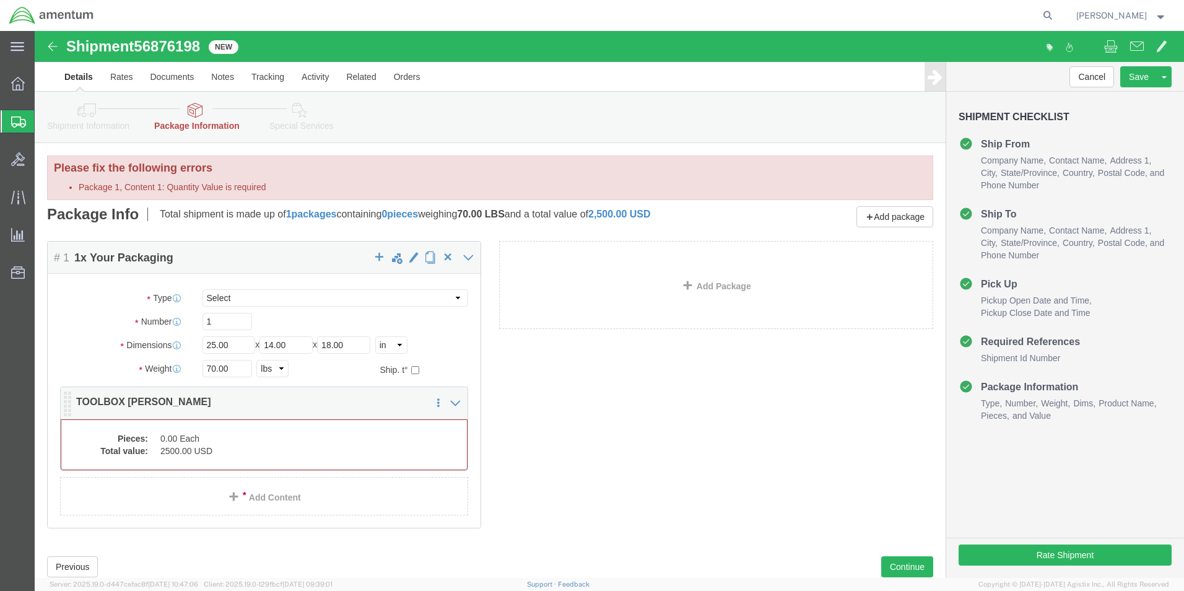
click dd "0.00 Each"
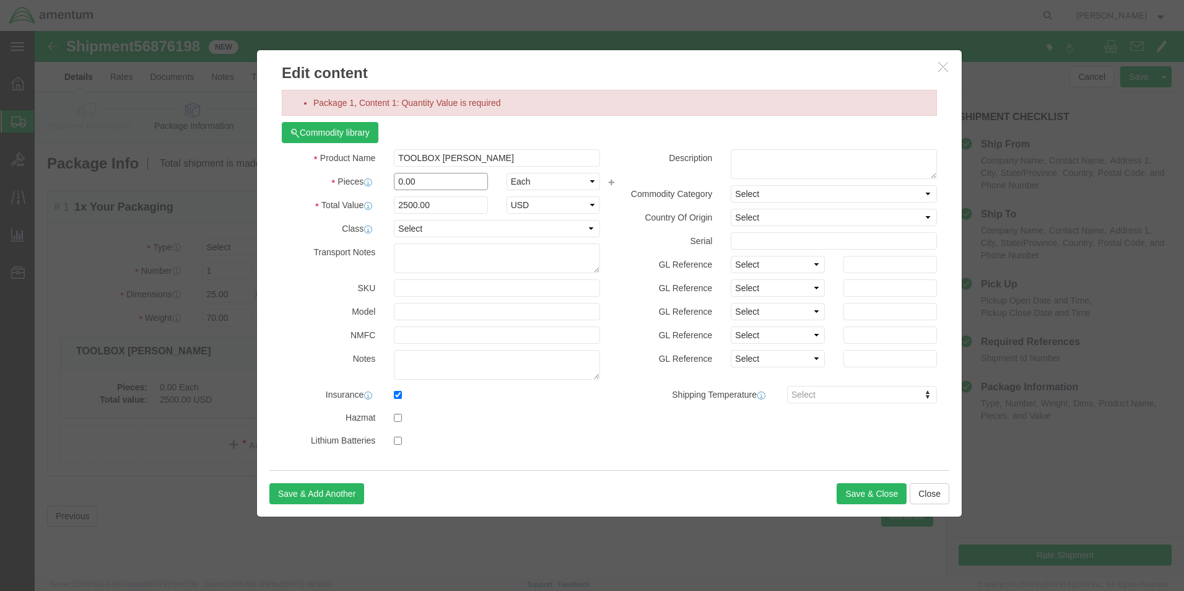
click input "0.00"
drag, startPoint x: 389, startPoint y: 155, endPoint x: 305, endPoint y: 154, distance: 84.2
click div "Pieces 0.00 Select Bag Barrels 100Board Feet Bottle Box Blister Pack Carats Can…"
type input "1"
type input "2500"
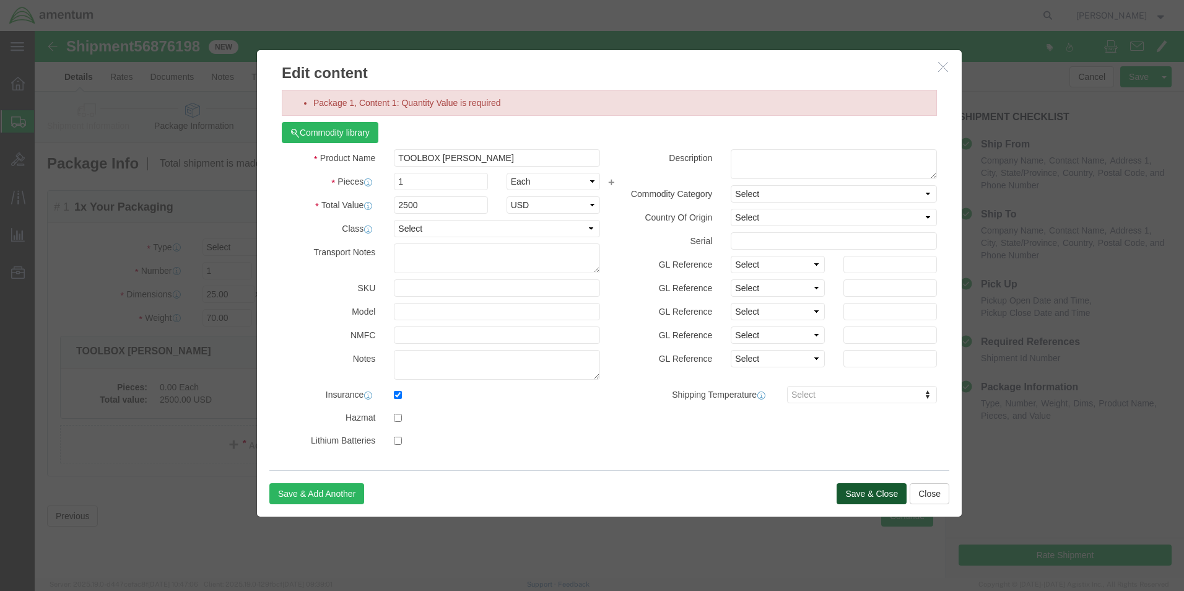
click button "Save & Close"
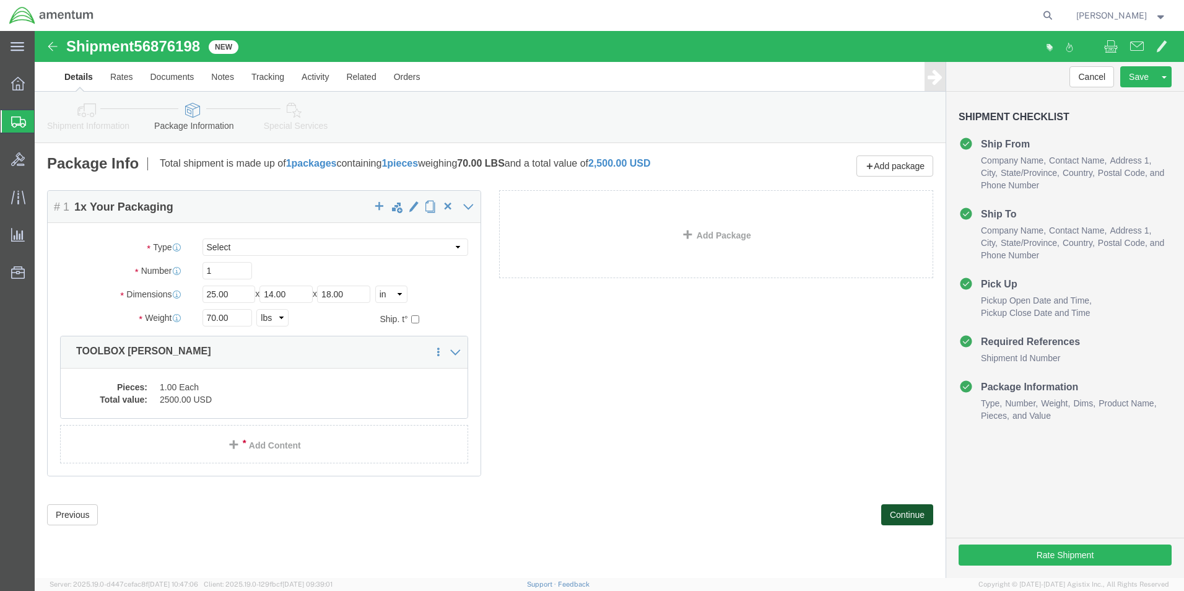
click button "Continue"
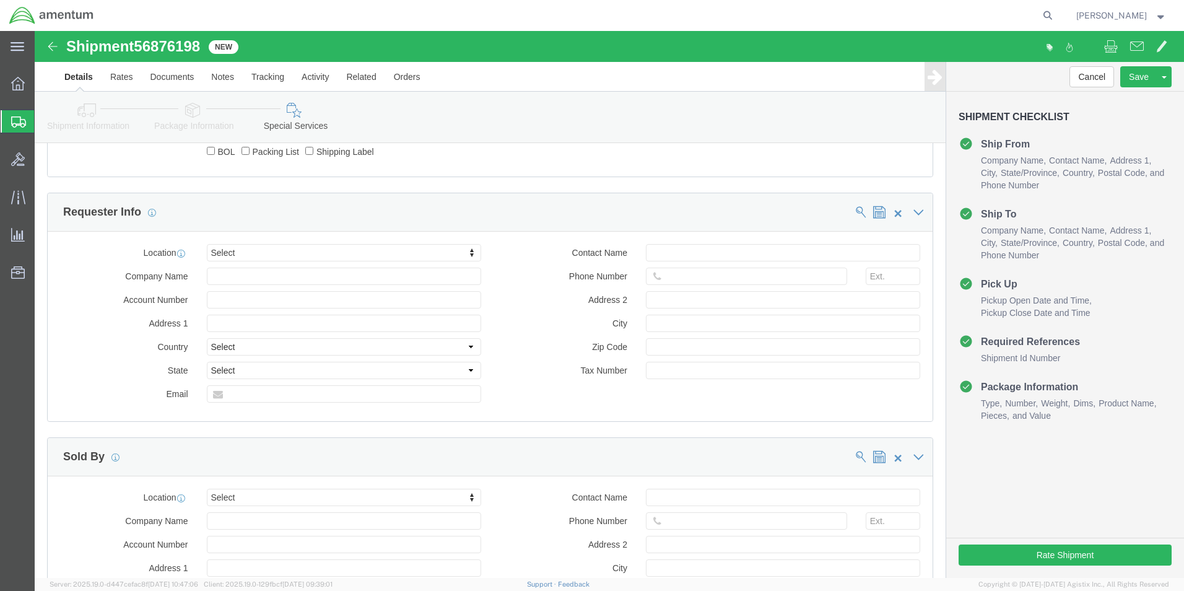
scroll to position [991, 0]
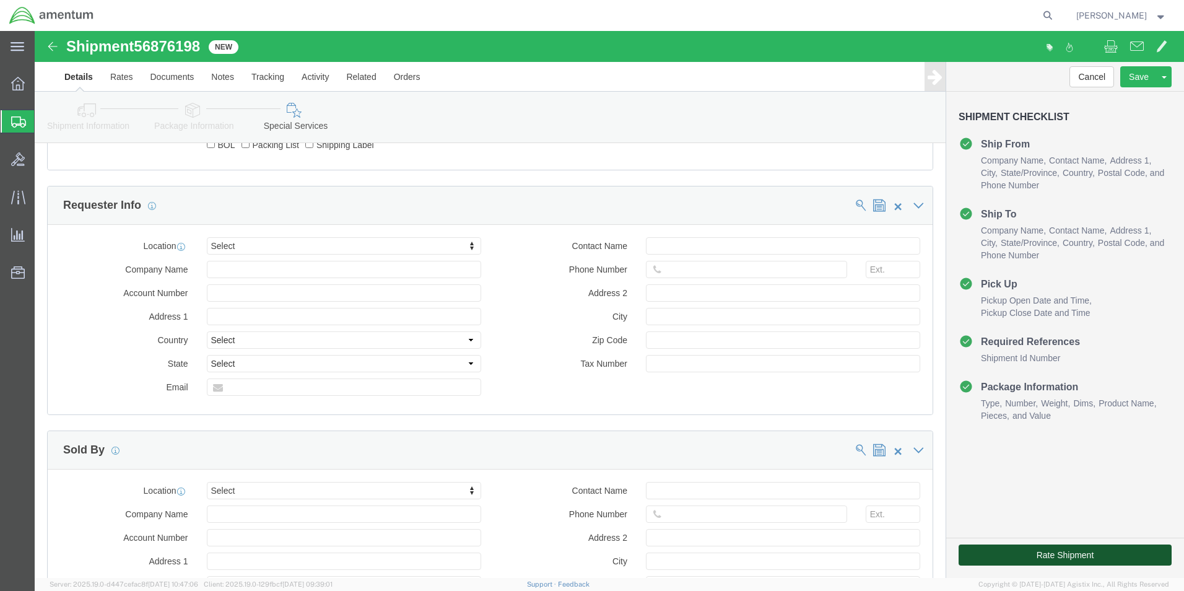
click button "Rate Shipment"
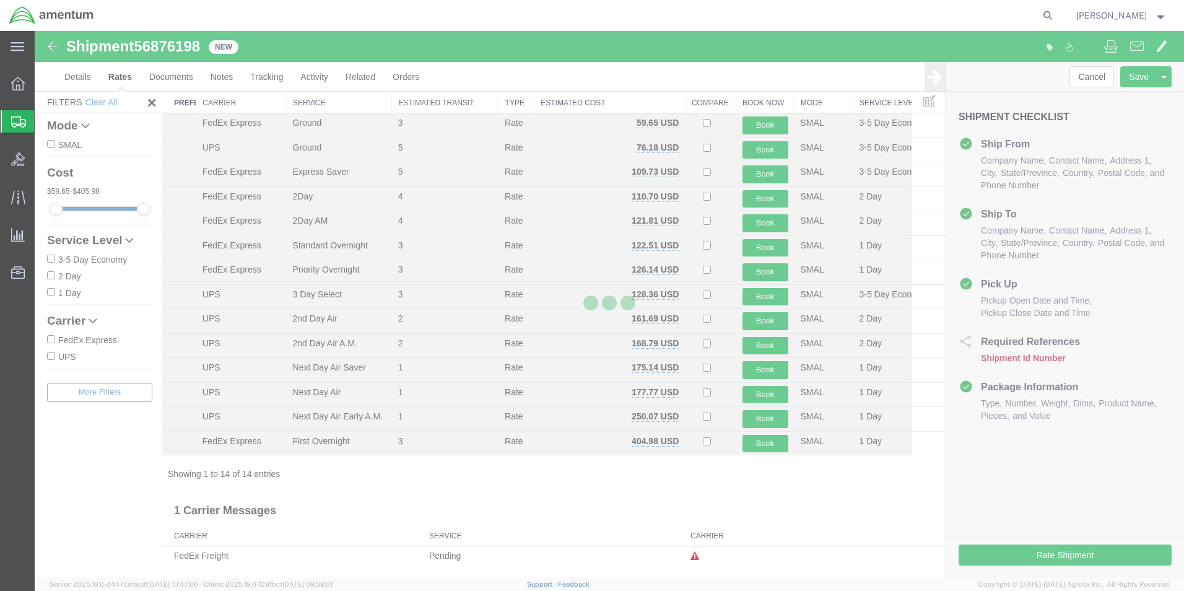
scroll to position [27, 0]
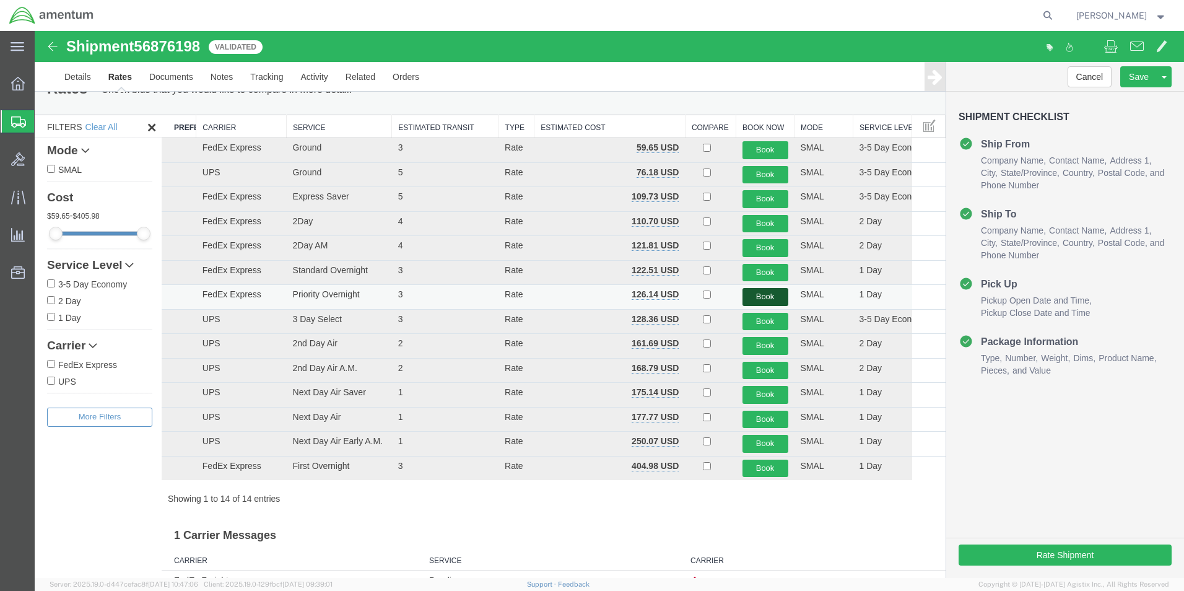
click at [767, 297] on button "Book" at bounding box center [765, 297] width 46 height 18
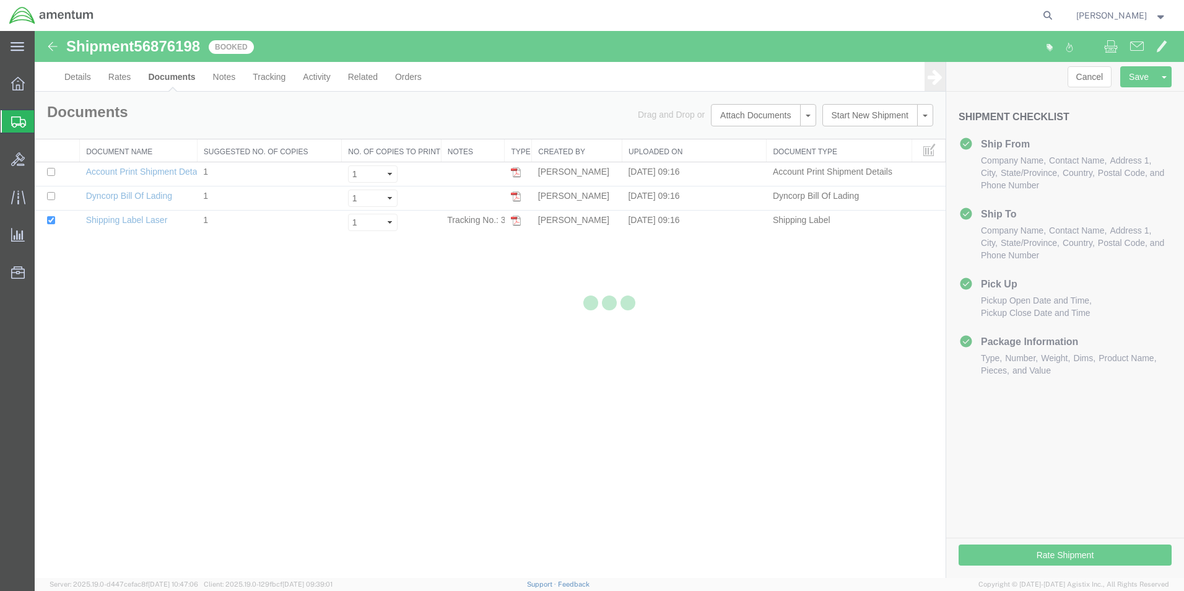
click at [516, 223] on div at bounding box center [609, 304] width 1149 height 547
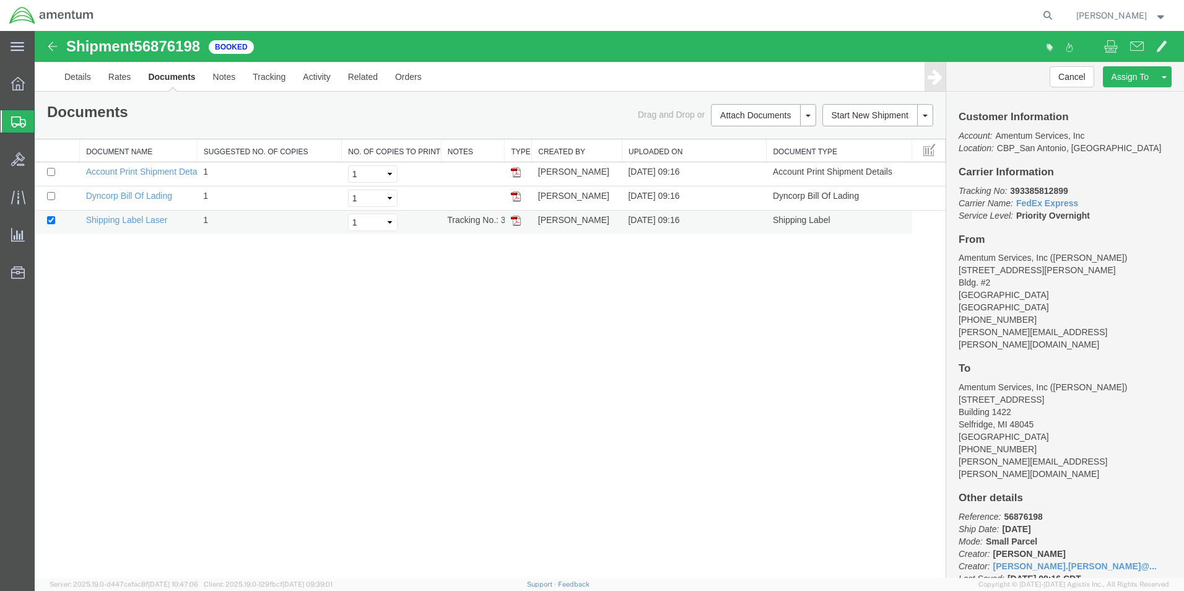
click at [508, 217] on td at bounding box center [518, 222] width 27 height 24
click at [517, 219] on img at bounding box center [516, 220] width 10 height 10
click at [84, 79] on link "Details" at bounding box center [78, 77] width 44 height 30
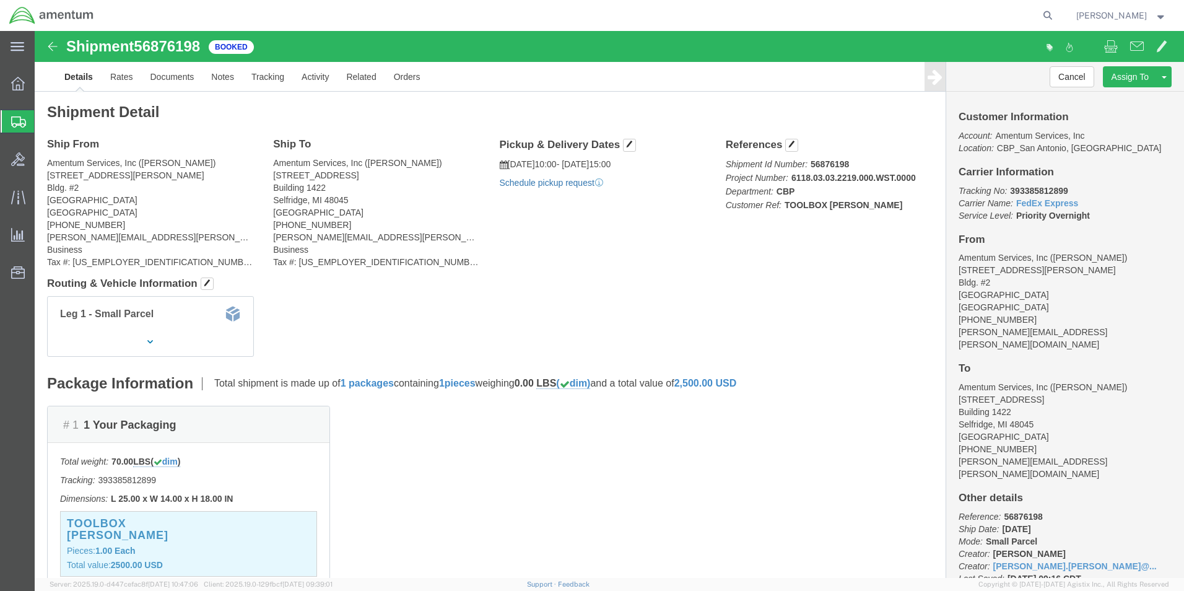
click link "Schedule pickup request"
